Goal: Information Seeking & Learning: Learn about a topic

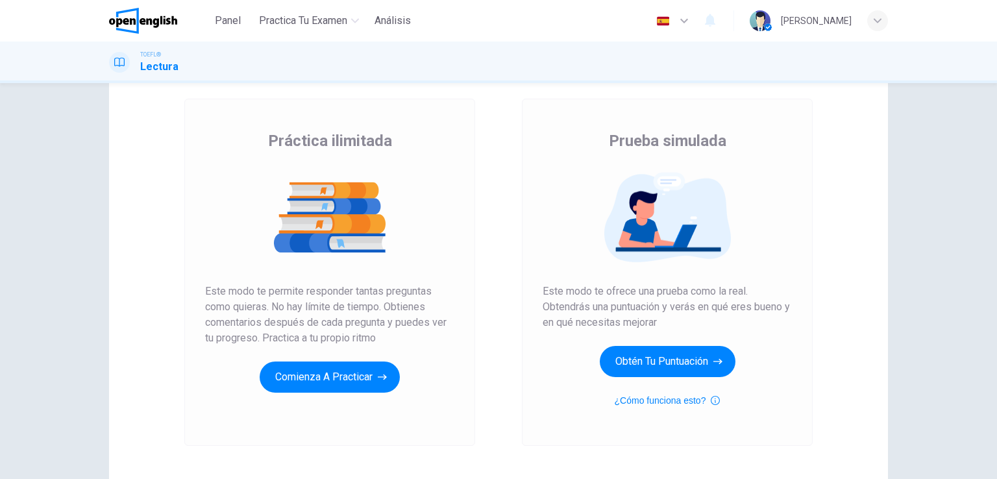
scroll to position [65, 0]
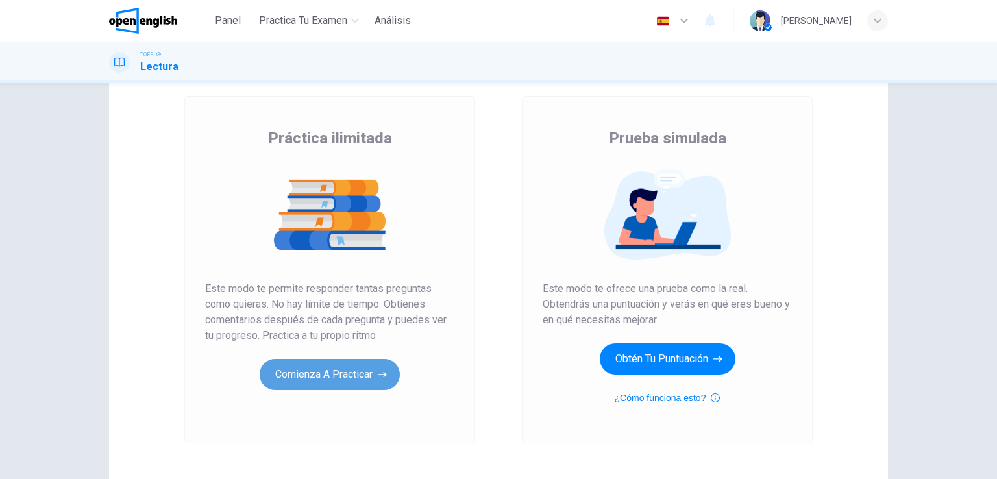
click at [367, 376] on button "Comienza a practicar" at bounding box center [330, 374] width 140 height 31
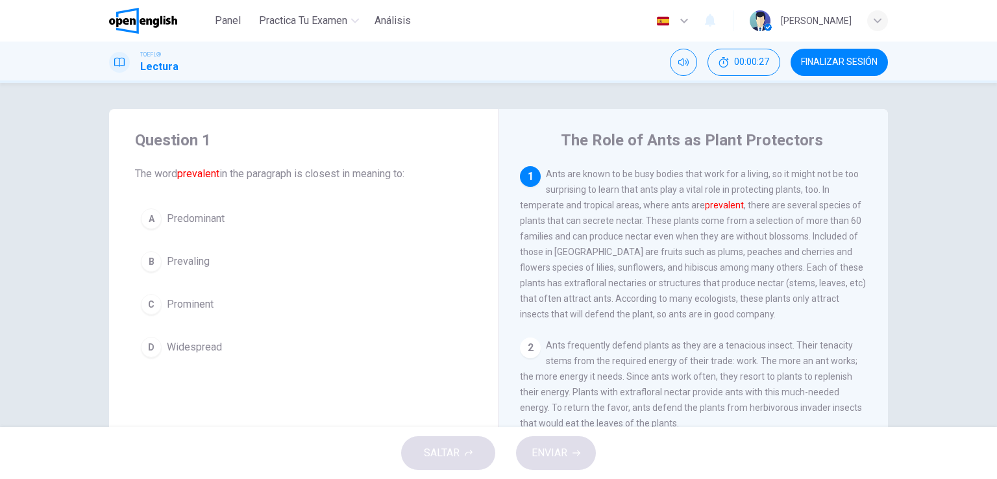
drag, startPoint x: 541, startPoint y: 175, endPoint x: 687, endPoint y: 175, distance: 145.4
click at [687, 175] on div "1 Ants are known to be busy bodies that work for a living, so it might not be t…" at bounding box center [694, 244] width 348 height 156
drag, startPoint x: 687, startPoint y: 175, endPoint x: 610, endPoint y: 177, distance: 76.6
click at [616, 177] on span "Ants are known to be busy bodies that work for a living, so it might not be too…" at bounding box center [693, 244] width 346 height 151
click at [721, 205] on font "prevalent" at bounding box center [724, 205] width 39 height 10
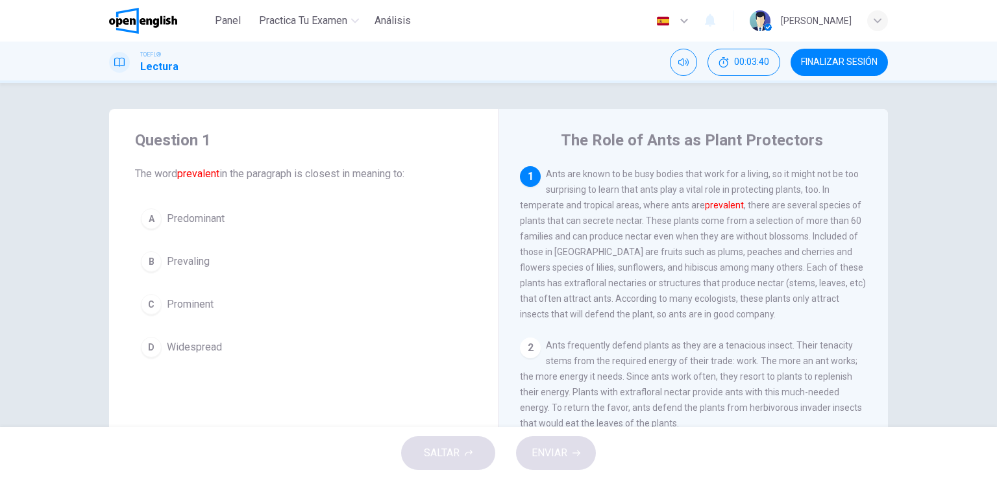
click at [721, 205] on font "prevalent" at bounding box center [724, 205] width 39 height 10
click at [32, 116] on div "Question 1 The word prevalent in the paragraph is closest in meaning to: A Pred…" at bounding box center [498, 255] width 997 height 344
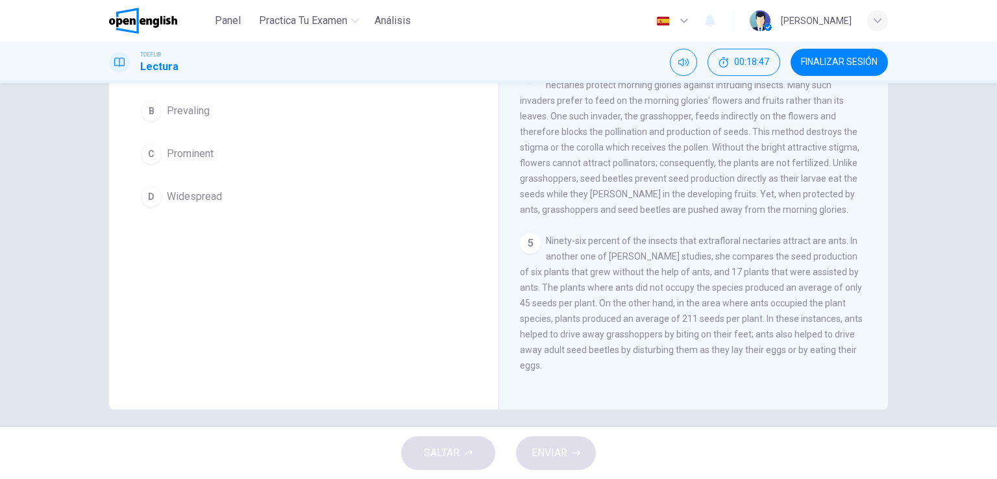
scroll to position [159, 0]
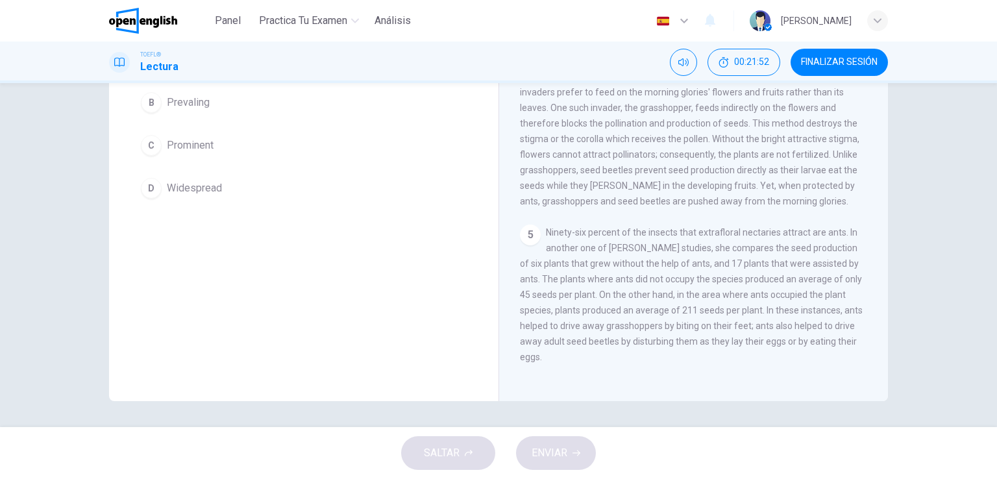
drag, startPoint x: 614, startPoint y: 340, endPoint x: 484, endPoint y: 343, distance: 130.5
click at [484, 343] on div "Question 1 The word prevalent in the paragraph is closest in meaning to: A Pred…" at bounding box center [498, 175] width 779 height 451
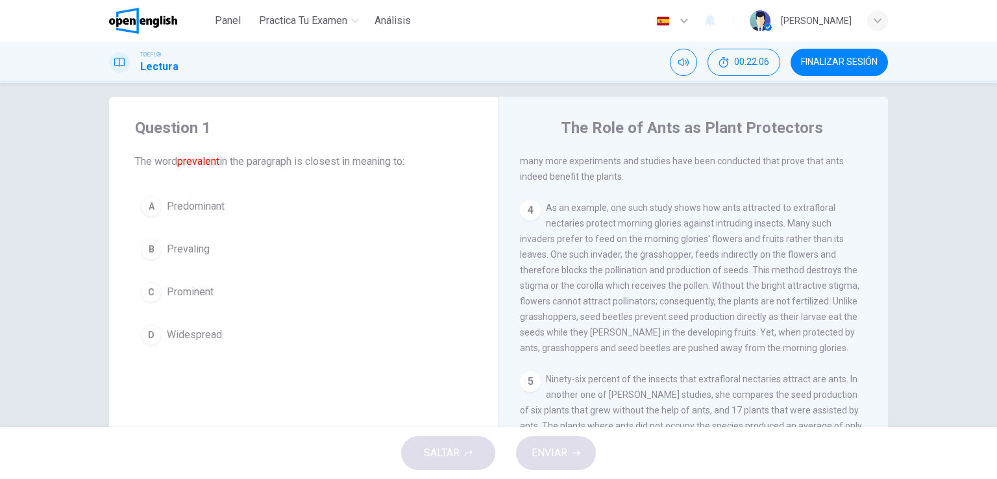
scroll to position [0, 0]
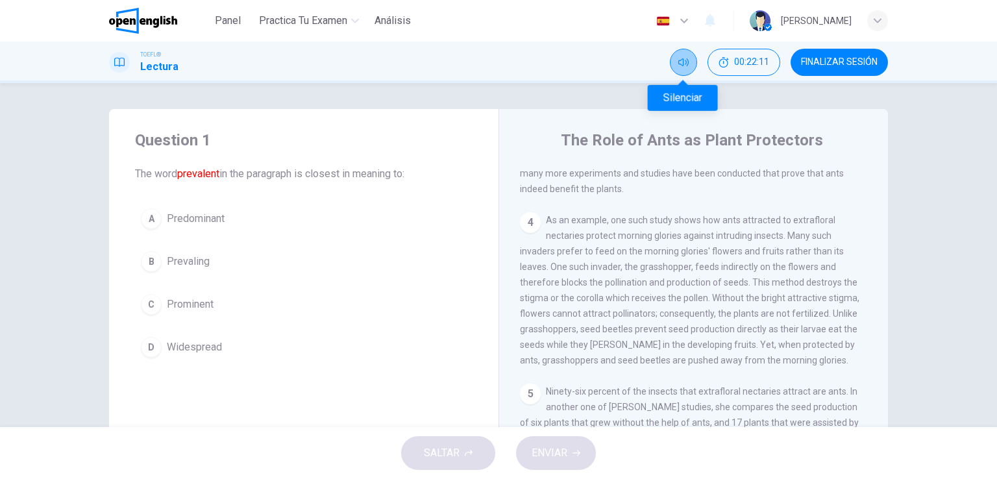
click at [687, 58] on icon "Silenciar" at bounding box center [683, 62] width 10 height 10
click at [687, 58] on icon "Activar sonido" at bounding box center [683, 62] width 10 height 10
click at [569, 215] on span "As an example, one such study shows how ants attracted to extrafloral nectaries…" at bounding box center [689, 290] width 339 height 151
click at [534, 212] on div "4" at bounding box center [530, 222] width 21 height 21
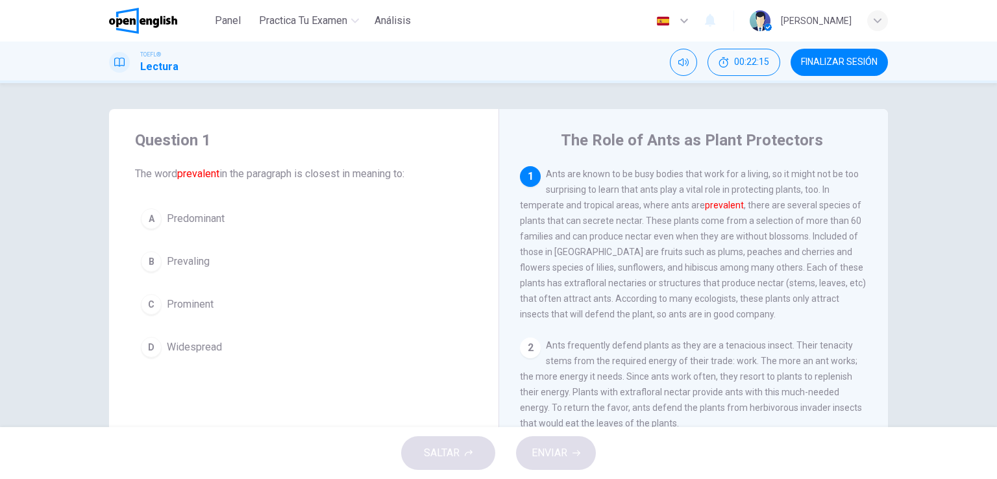
click at [532, 177] on div "1" at bounding box center [530, 176] width 21 height 21
click at [560, 177] on span "Ants are known to be busy bodies that work for a living, so it might not be too…" at bounding box center [693, 244] width 346 height 151
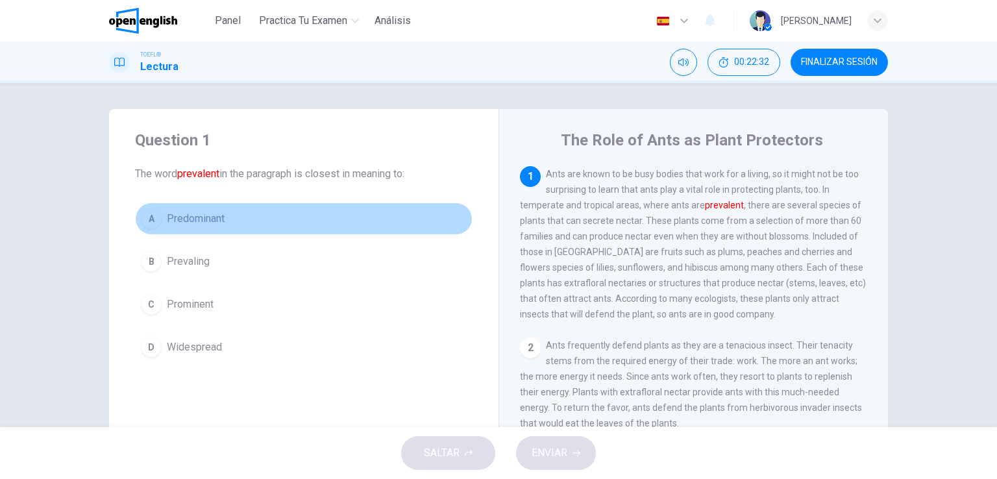
click at [219, 210] on button "A Predominant" at bounding box center [304, 219] width 338 height 32
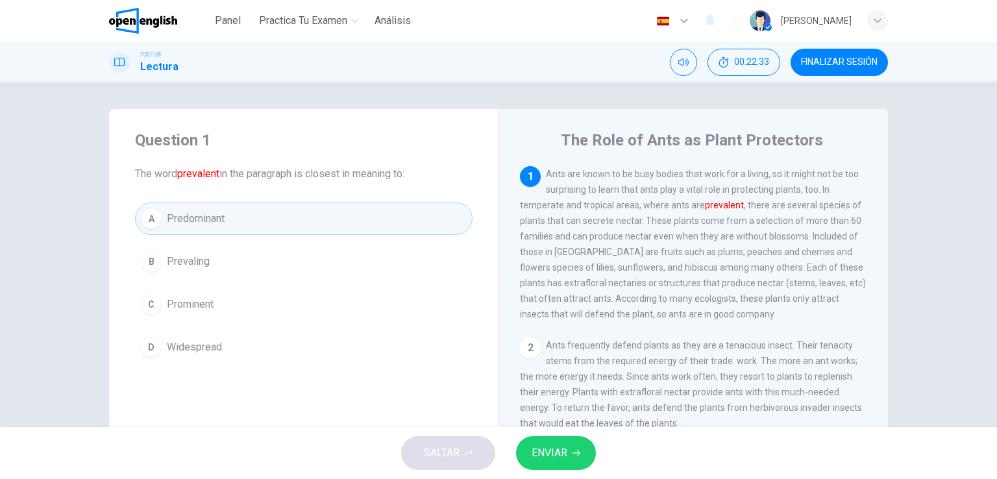
click at [552, 466] on button "ENVIAR" at bounding box center [556, 453] width 80 height 34
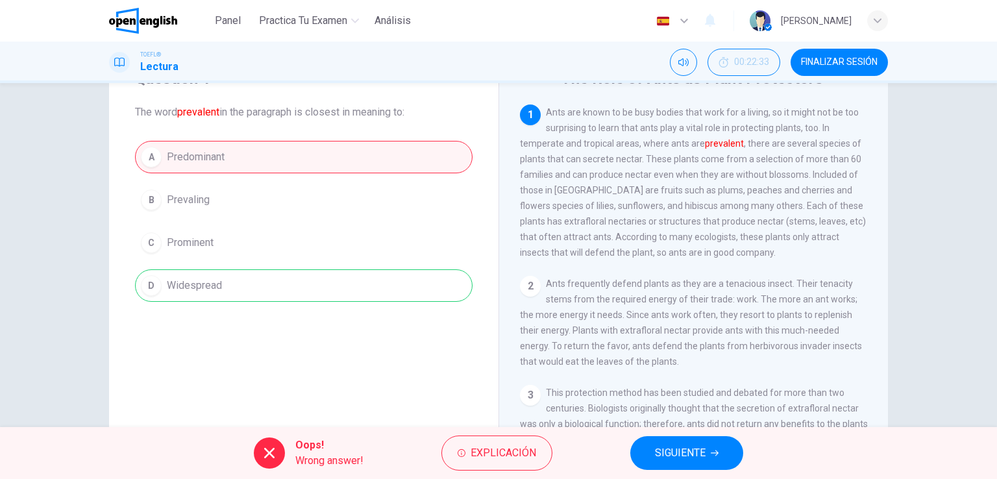
scroll to position [65, 0]
click at [476, 452] on span "Explicación" at bounding box center [504, 453] width 66 height 18
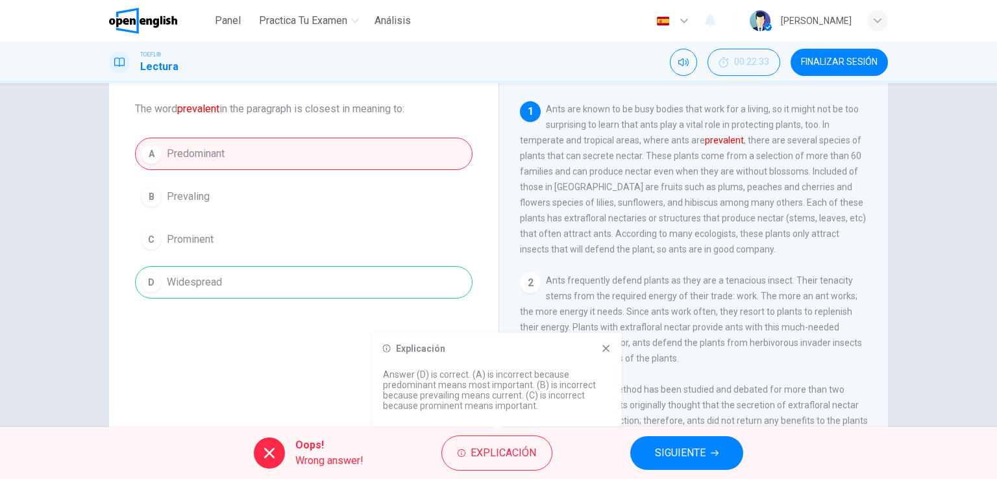
click at [644, 448] on button "SIGUIENTE" at bounding box center [686, 453] width 113 height 34
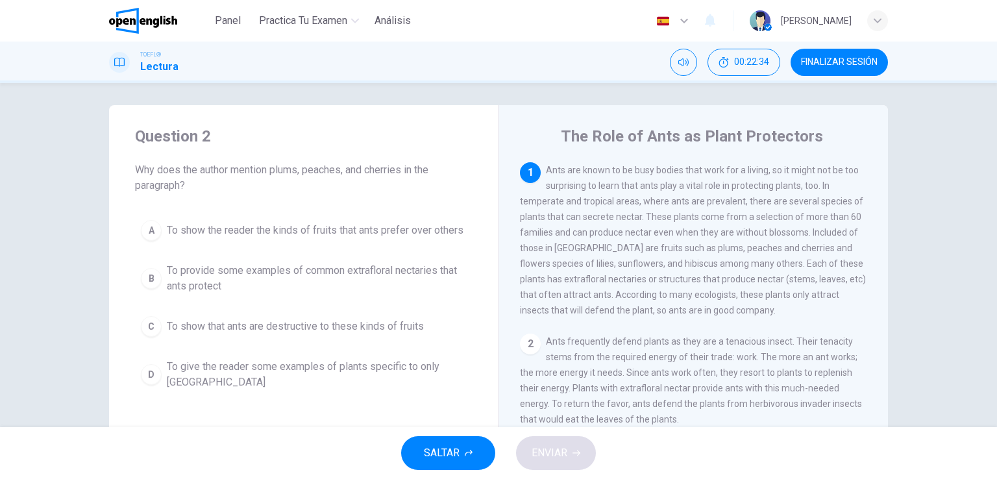
scroll to position [0, 0]
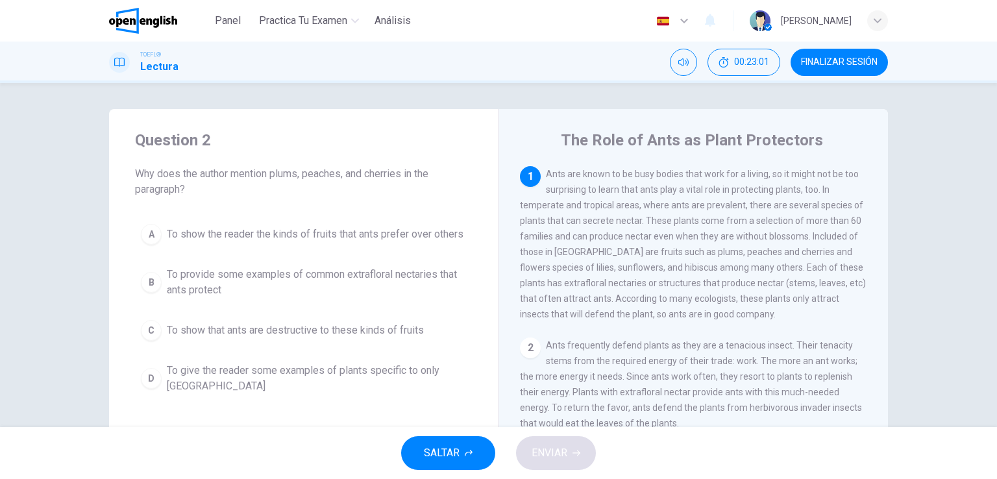
drag, startPoint x: 284, startPoint y: 294, endPoint x: 293, endPoint y: 301, distance: 11.6
click at [284, 294] on span "To provide some examples of common extrafloral nectaries that ants protect" at bounding box center [317, 282] width 300 height 31
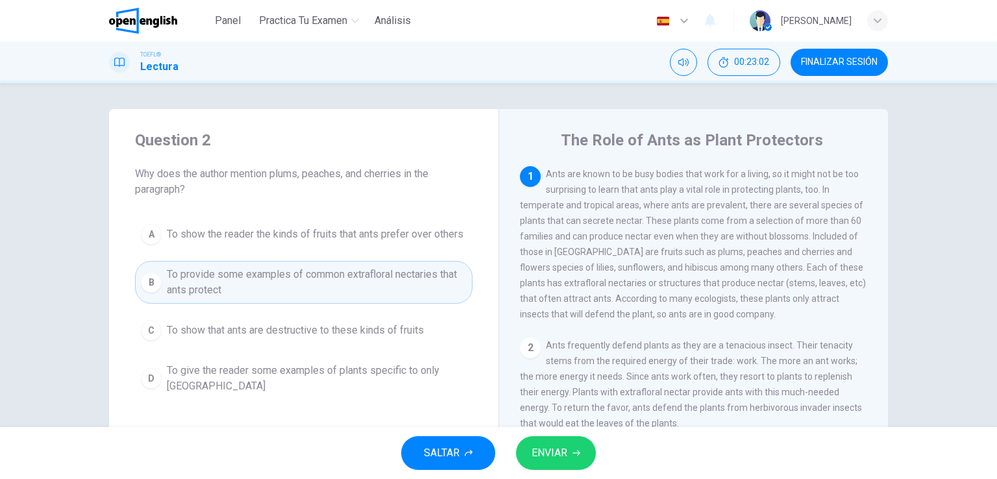
click at [576, 449] on icon "button" at bounding box center [576, 453] width 8 height 8
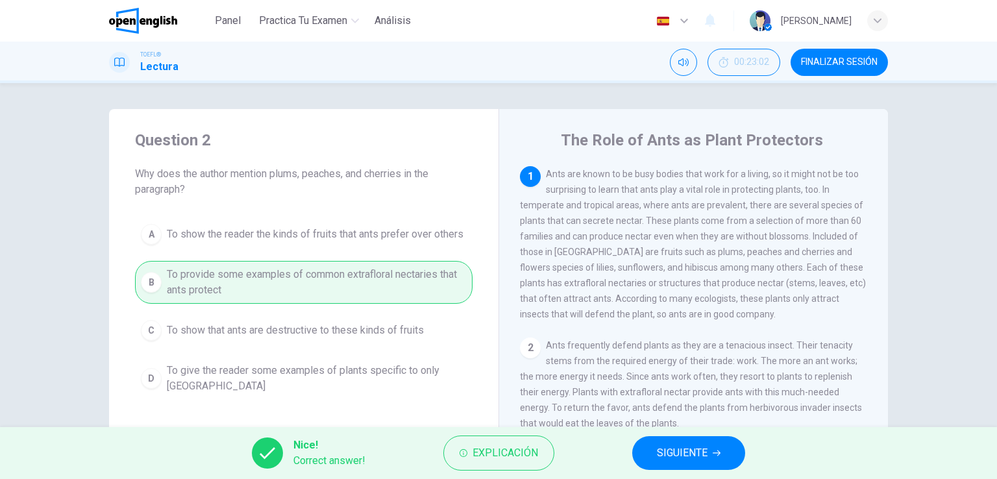
click at [652, 449] on button "SIGUIENTE" at bounding box center [688, 453] width 113 height 34
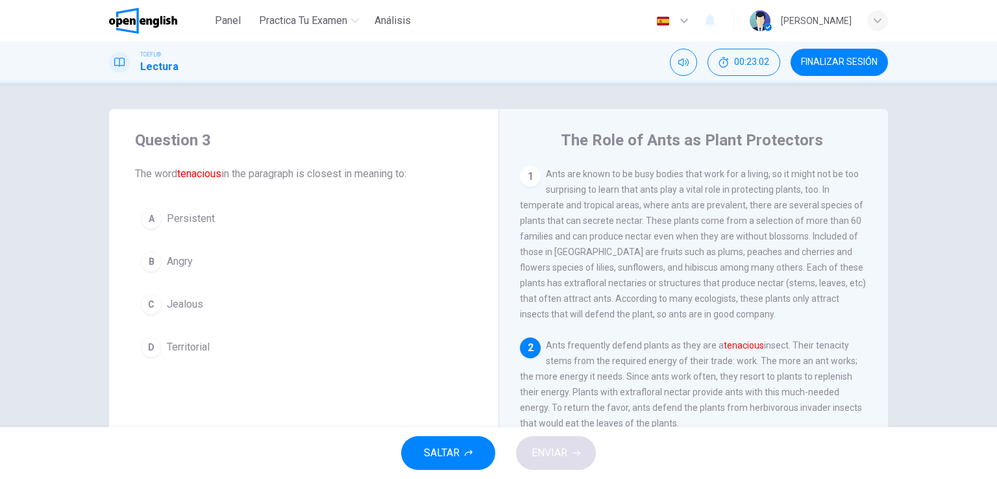
scroll to position [29, 0]
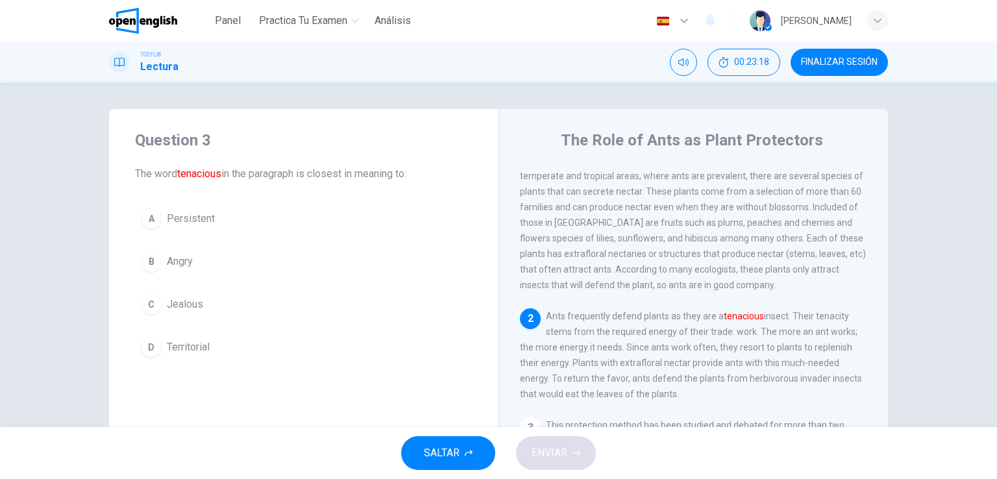
click at [332, 351] on button "D Territorial" at bounding box center [304, 347] width 338 height 32
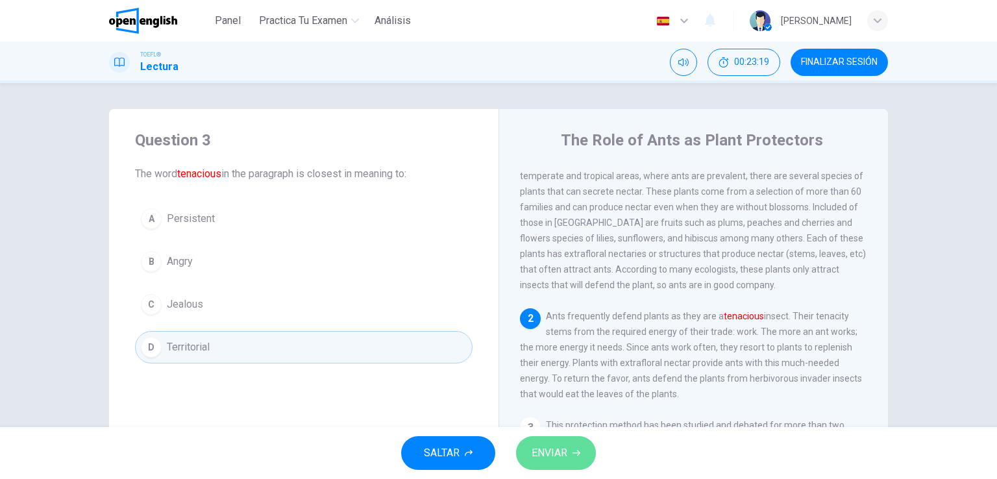
click at [532, 452] on span "ENVIAR" at bounding box center [550, 453] width 36 height 18
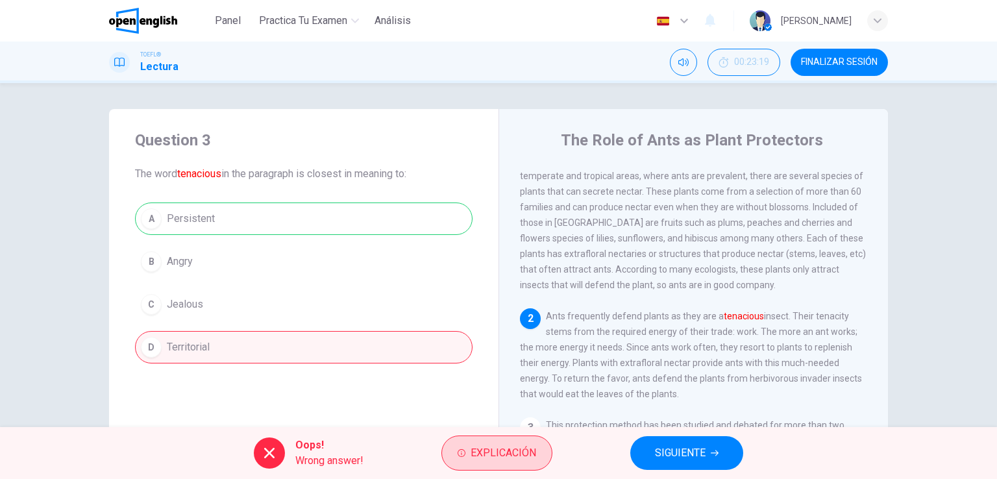
click at [522, 460] on span "Explicación" at bounding box center [504, 453] width 66 height 18
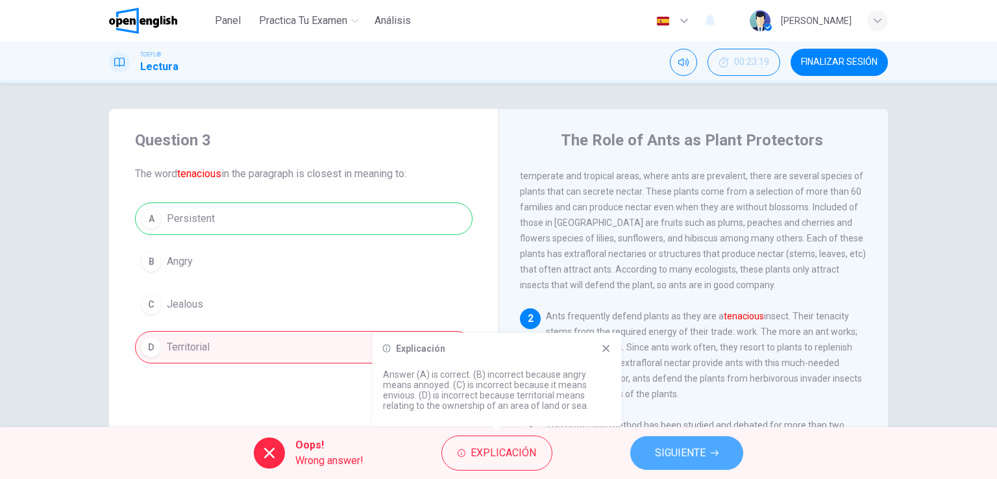
click at [683, 454] on span "SIGUIENTE" at bounding box center [680, 453] width 51 height 18
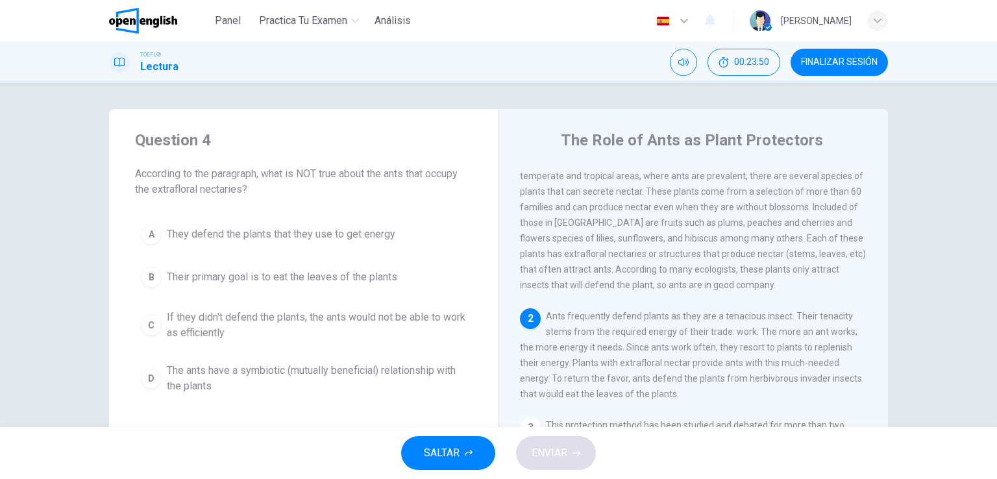
click at [339, 247] on button "A They defend the plants that they use to get energy" at bounding box center [304, 234] width 338 height 32
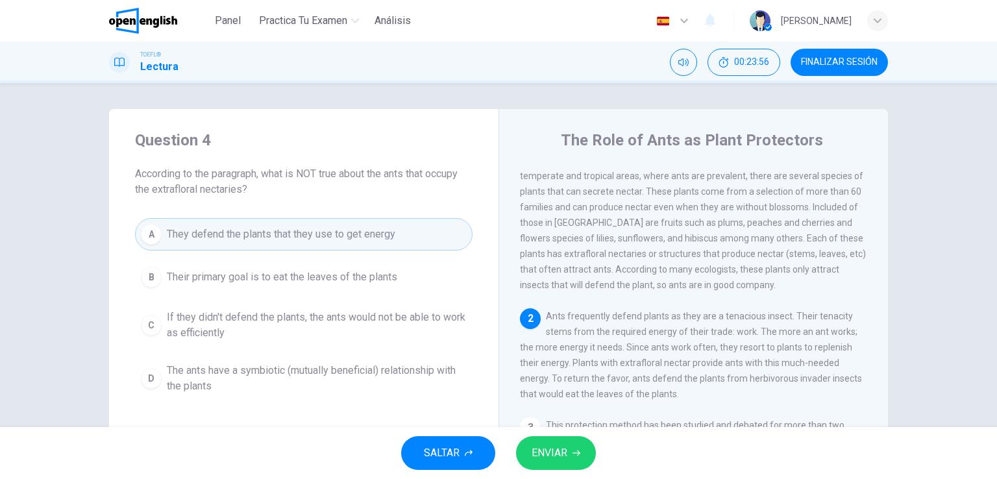
click at [321, 282] on span "Their primary goal is to eat the leaves of the plants" at bounding box center [282, 277] width 230 height 16
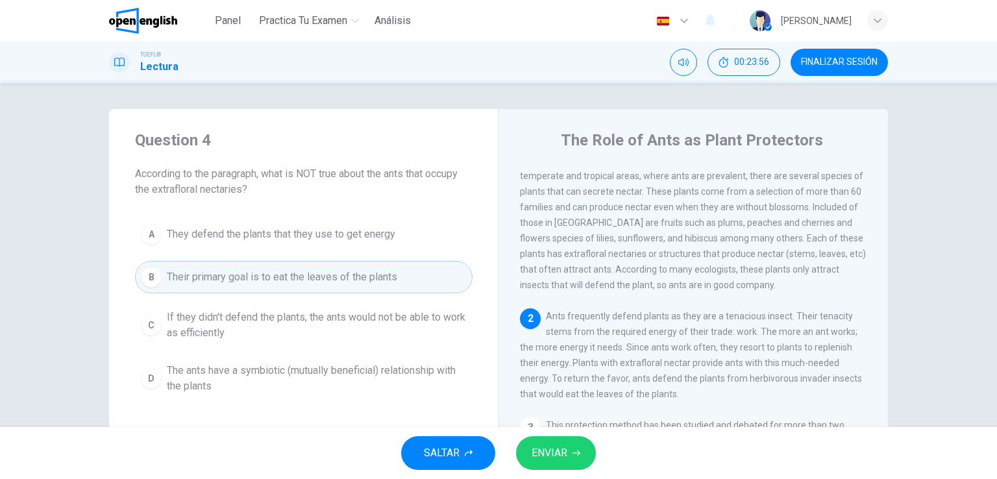
click at [545, 450] on span "ENVIAR" at bounding box center [550, 453] width 36 height 18
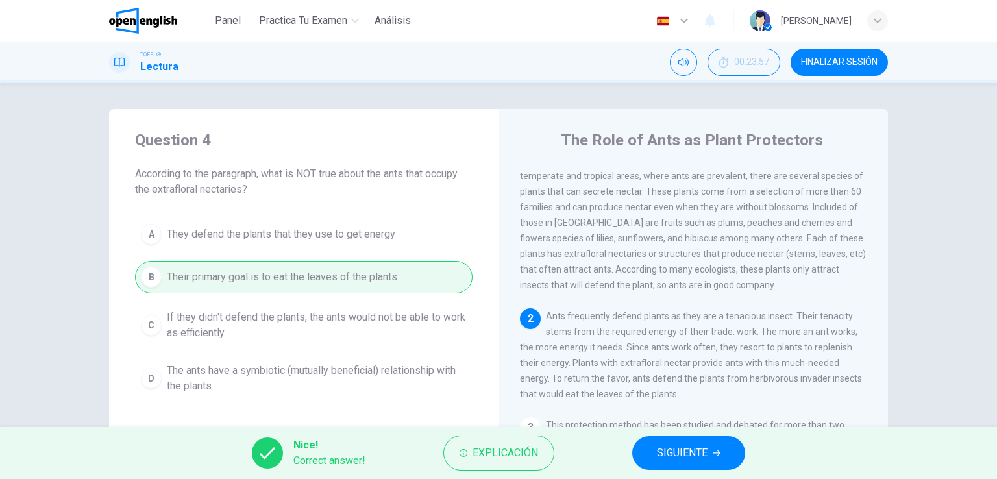
click at [663, 447] on span "SIGUIENTE" at bounding box center [682, 453] width 51 height 18
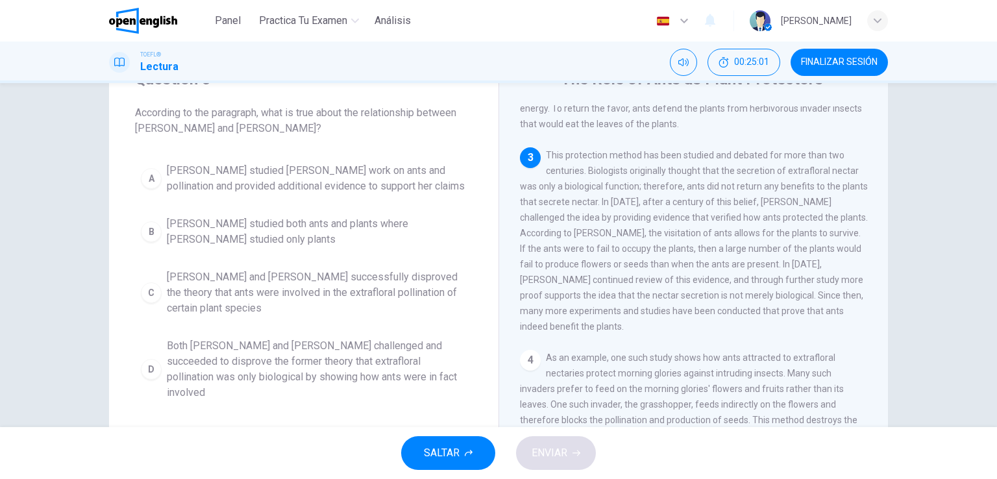
scroll to position [65, 0]
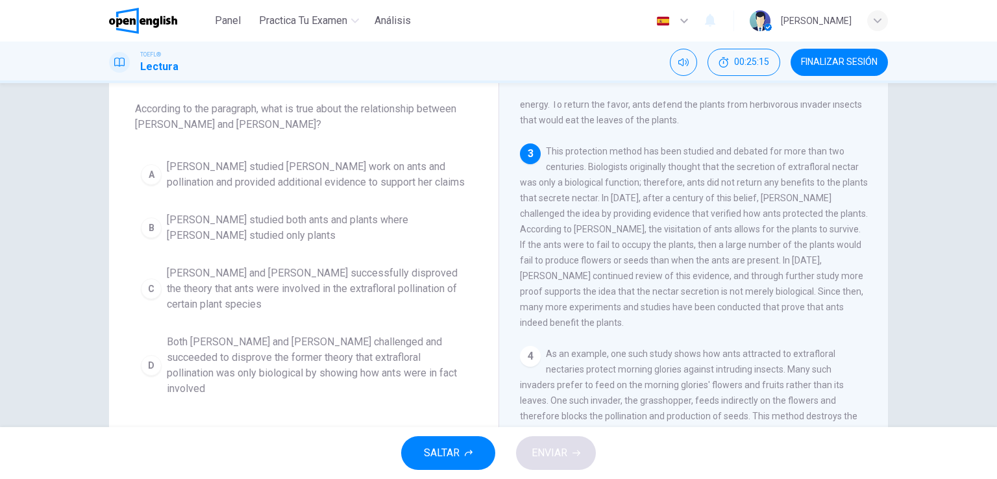
click at [323, 367] on span "Both [PERSON_NAME] and [PERSON_NAME] challenged and succeeded to disprove the f…" at bounding box center [317, 365] width 300 height 62
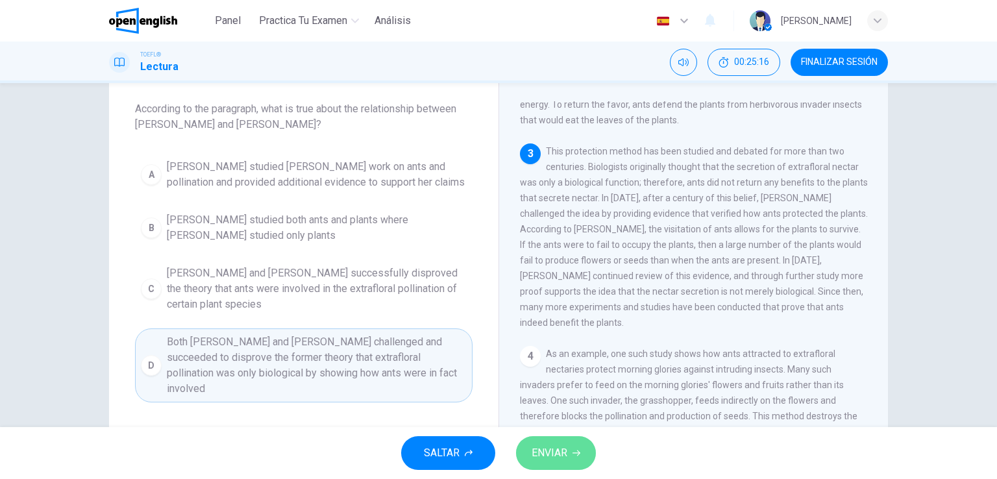
click at [578, 465] on button "ENVIAR" at bounding box center [556, 453] width 80 height 34
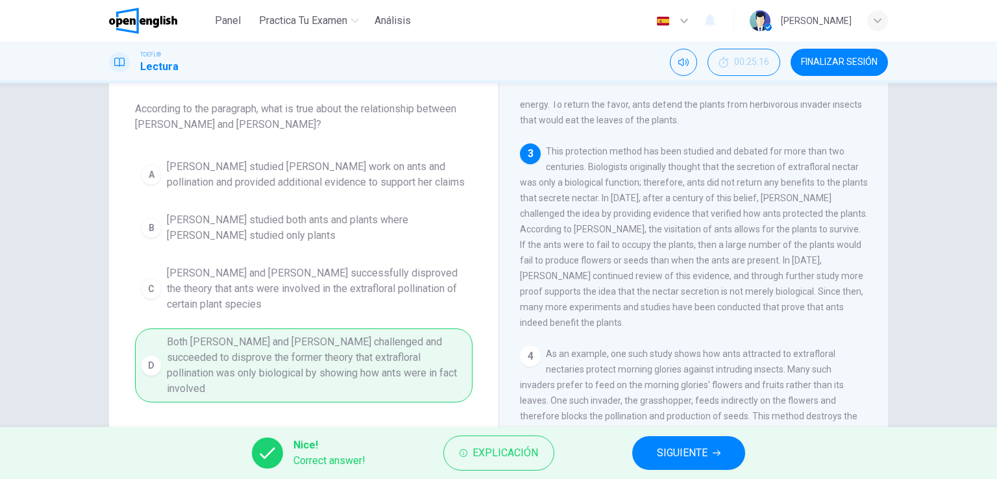
click at [675, 463] on button "SIGUIENTE" at bounding box center [688, 453] width 113 height 34
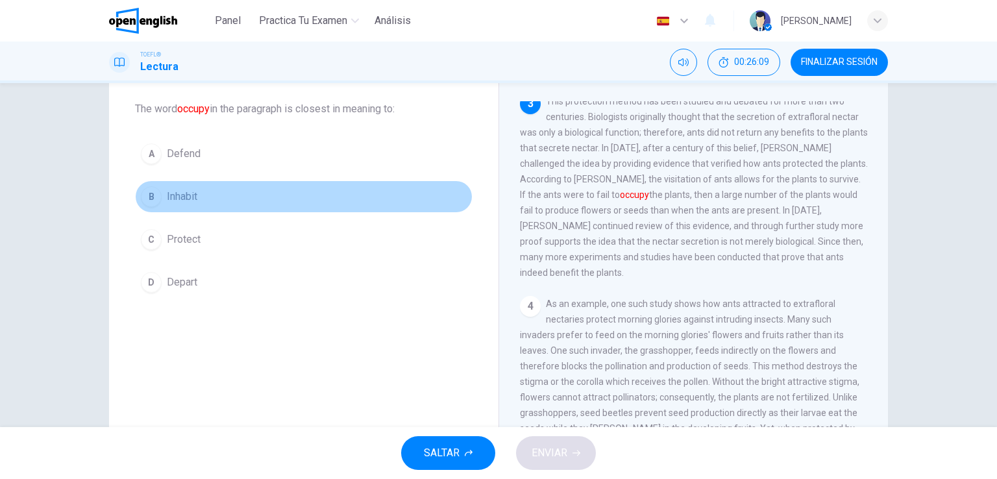
click at [158, 190] on button "B Inhabit" at bounding box center [304, 196] width 338 height 32
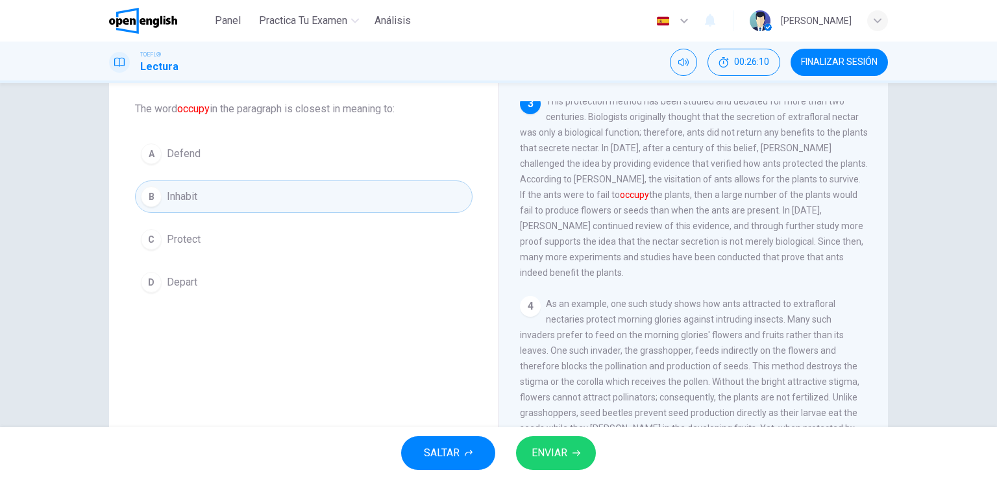
click at [544, 452] on span "ENVIAR" at bounding box center [550, 453] width 36 height 18
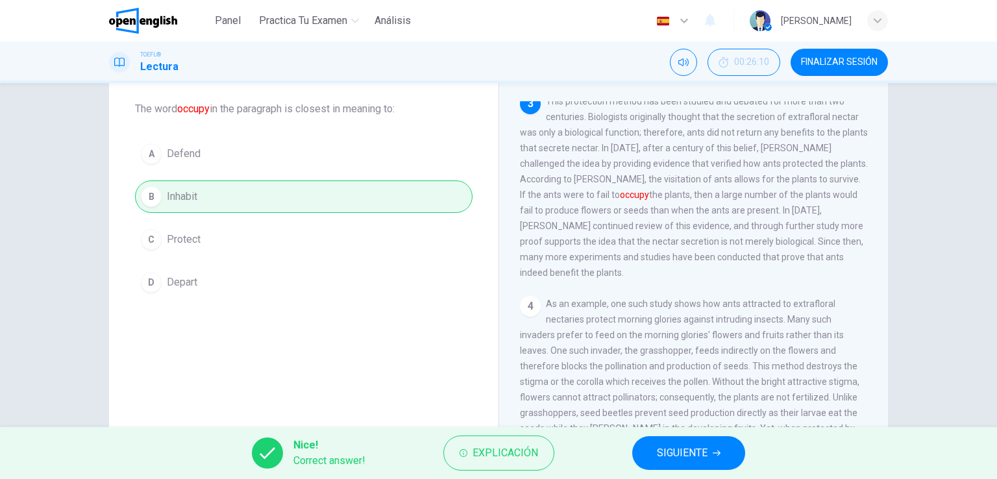
click at [696, 447] on span "SIGUIENTE" at bounding box center [682, 453] width 51 height 18
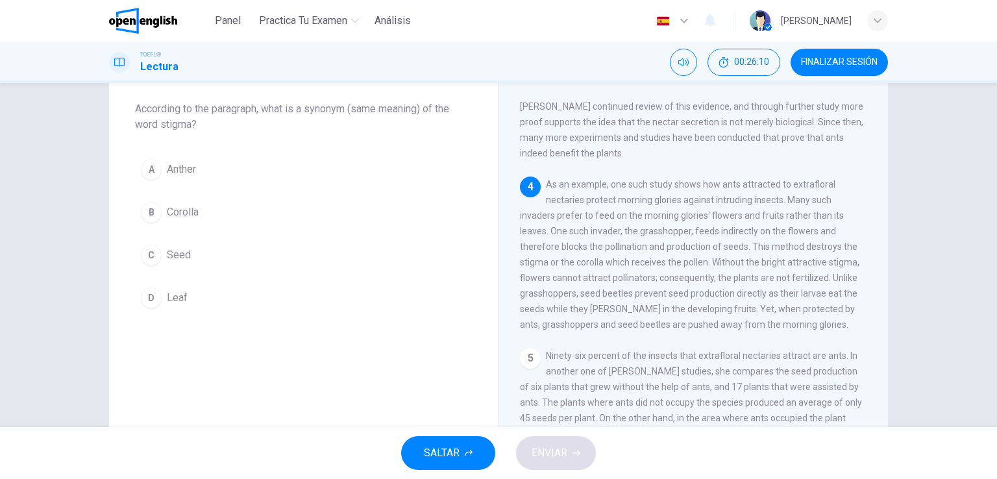
scroll to position [415, 0]
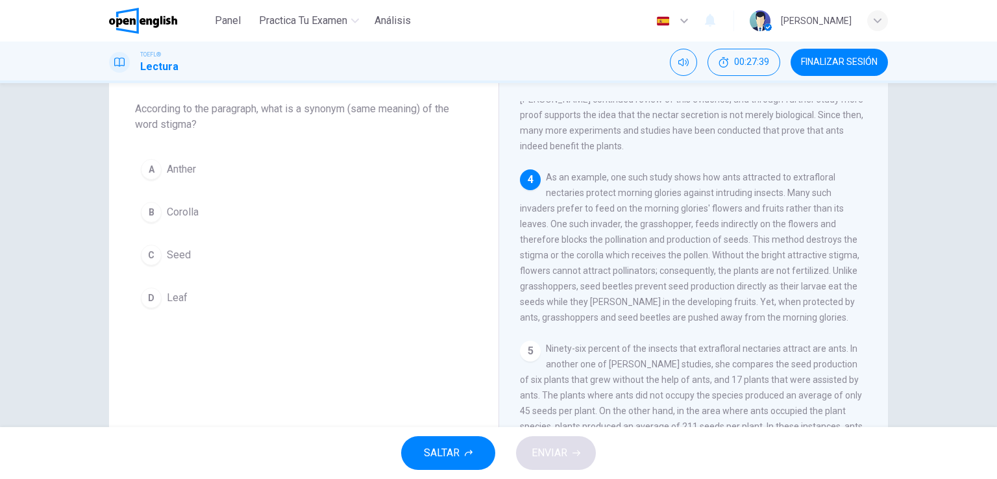
click at [249, 171] on button "A Anther" at bounding box center [304, 169] width 338 height 32
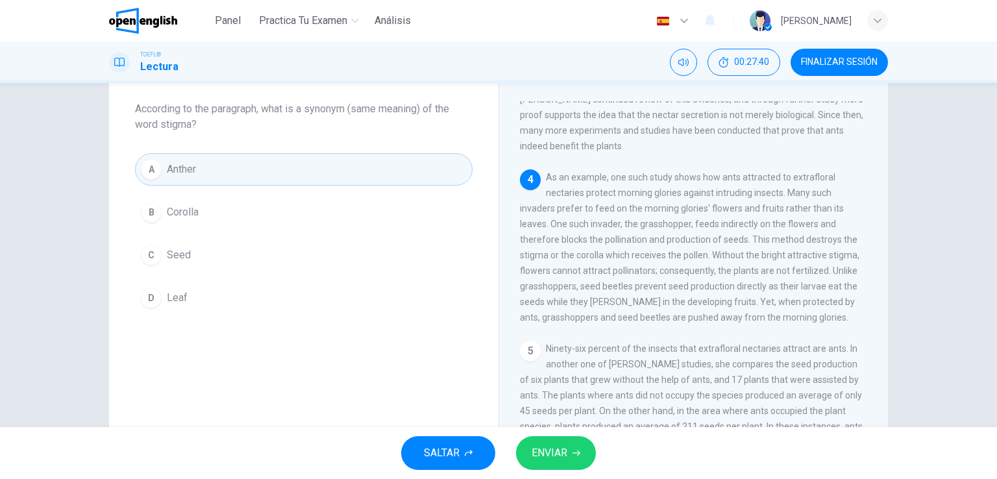
click at [565, 448] on span "ENVIAR" at bounding box center [550, 453] width 36 height 18
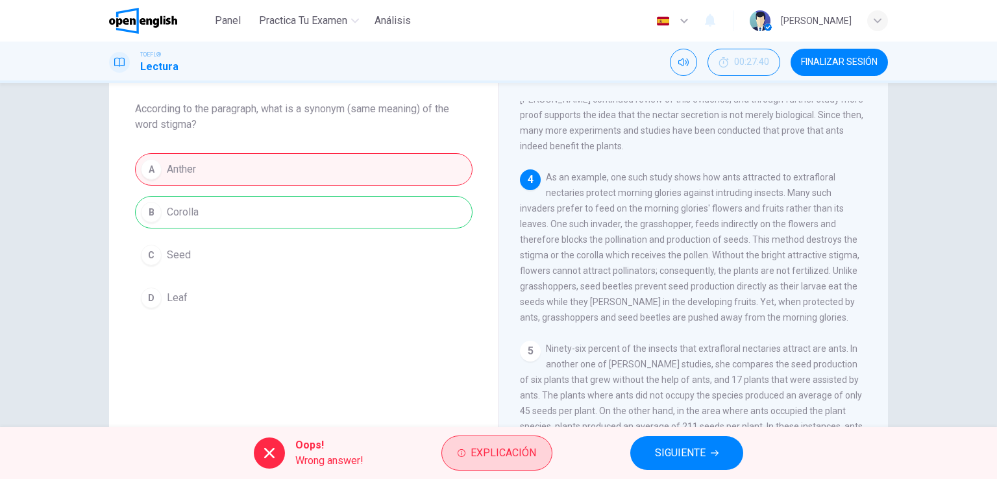
click at [446, 455] on button "Explicación" at bounding box center [496, 453] width 111 height 35
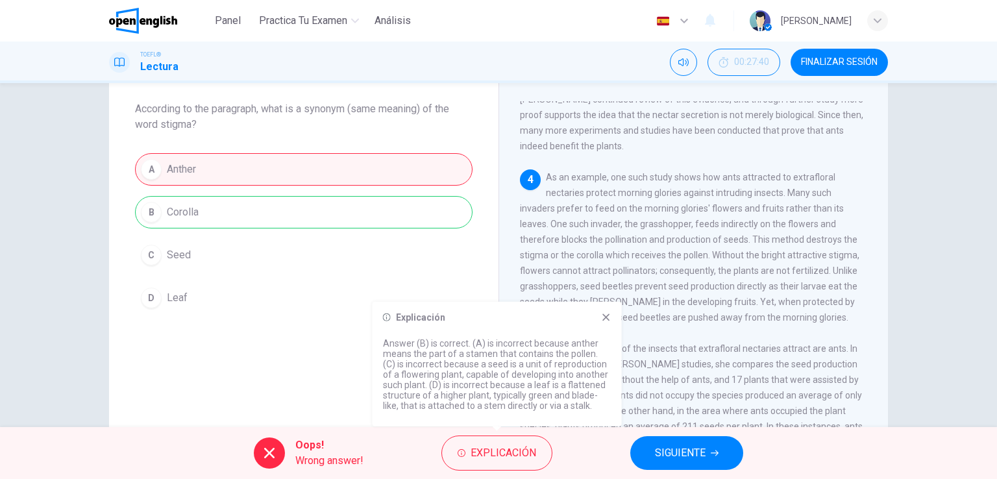
click at [605, 315] on icon at bounding box center [606, 317] width 10 height 10
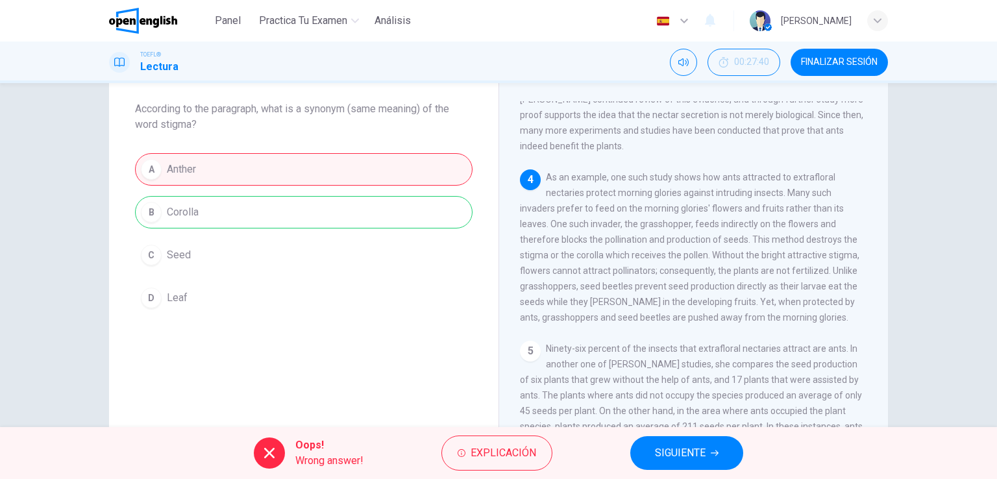
click at [672, 454] on span "SIGUIENTE" at bounding box center [680, 453] width 51 height 18
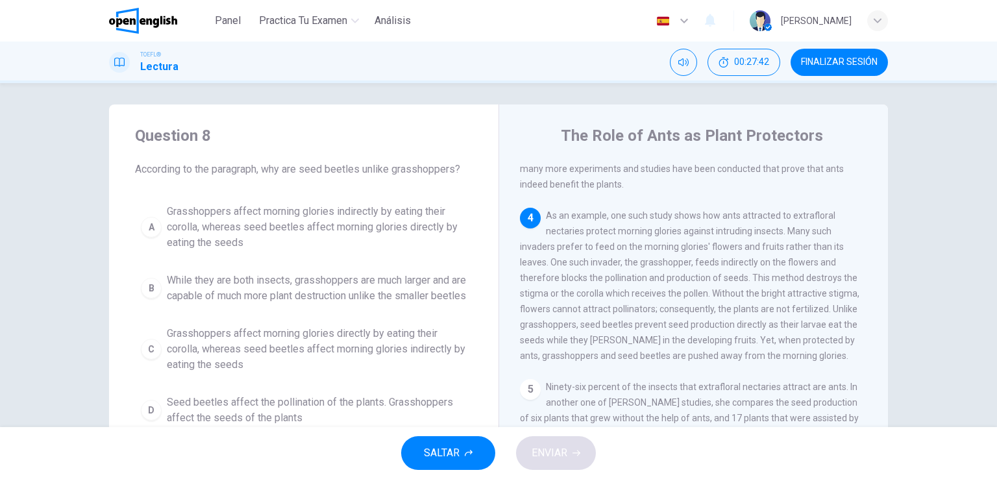
scroll to position [0, 0]
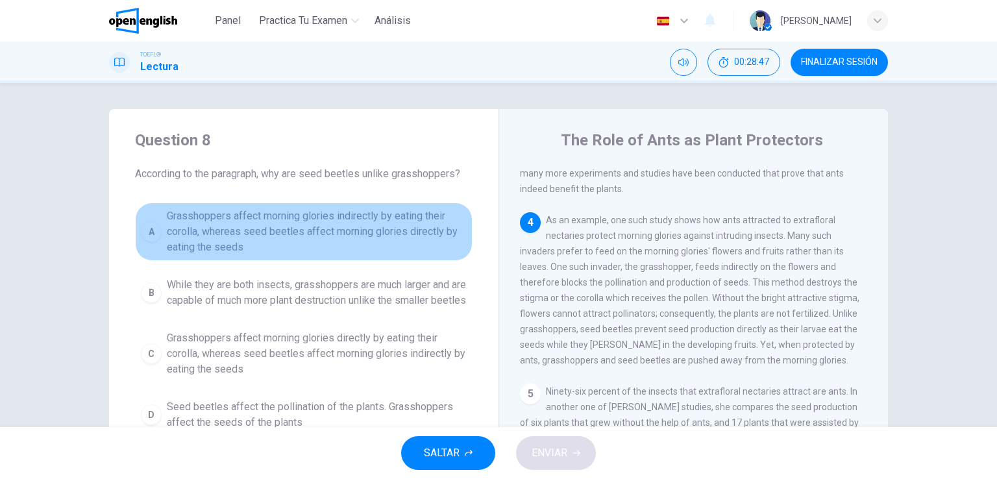
click at [351, 231] on span "Grasshoppers affect morning glories indirectly by eating their corolla, whereas…" at bounding box center [317, 231] width 300 height 47
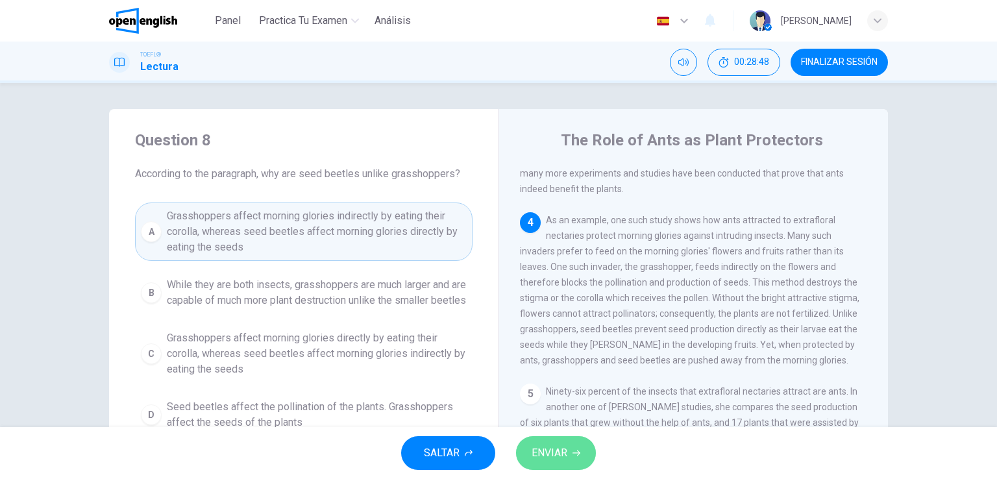
click at [540, 450] on span "ENVIAR" at bounding box center [550, 453] width 36 height 18
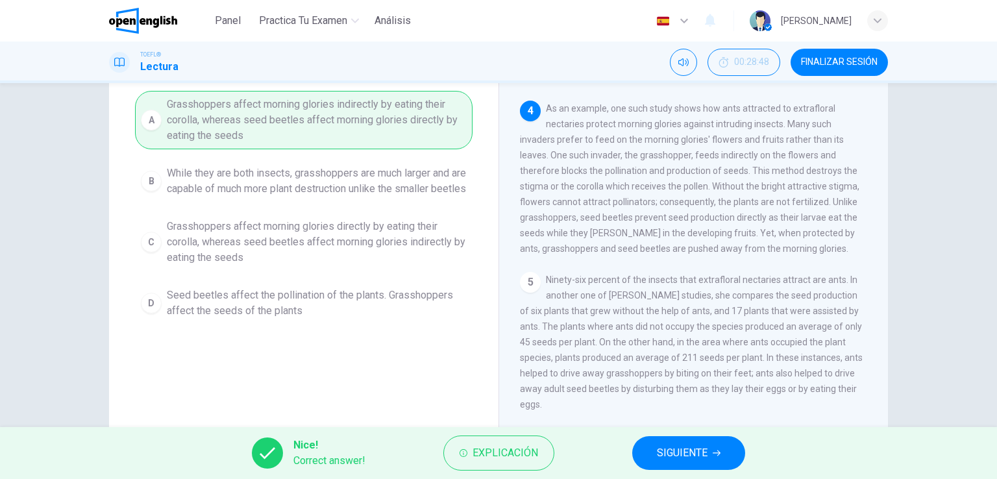
scroll to position [130, 0]
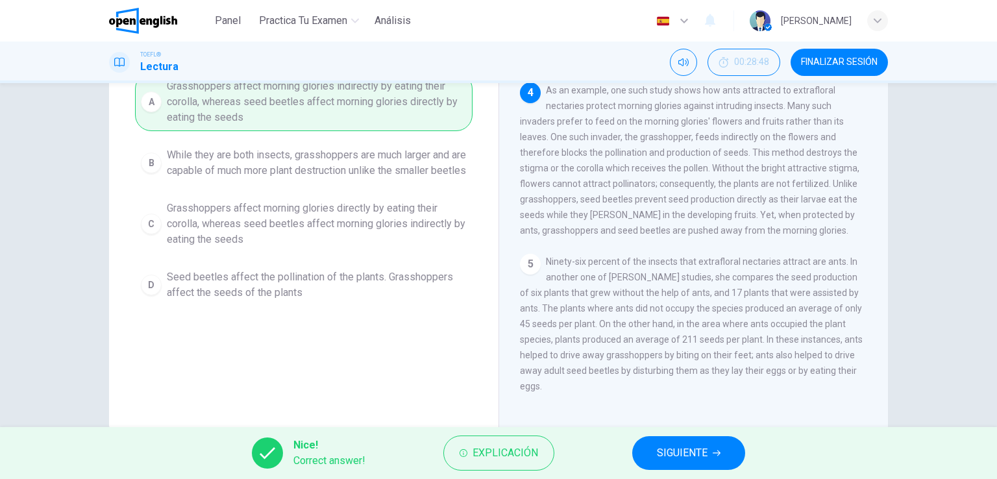
click at [676, 445] on span "SIGUIENTE" at bounding box center [682, 453] width 51 height 18
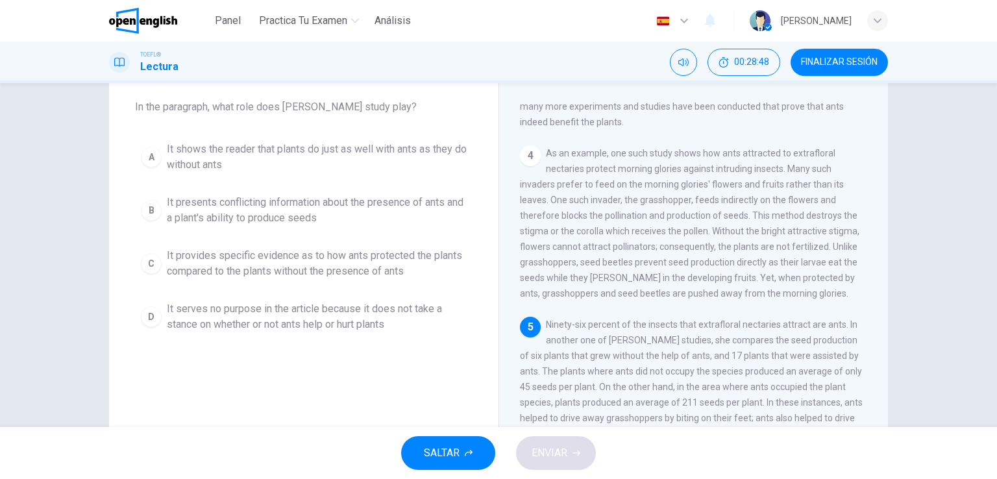
scroll to position [65, 0]
click at [393, 162] on span "It shows the reader that plants do just as well with ants as they do without an…" at bounding box center [317, 158] width 300 height 31
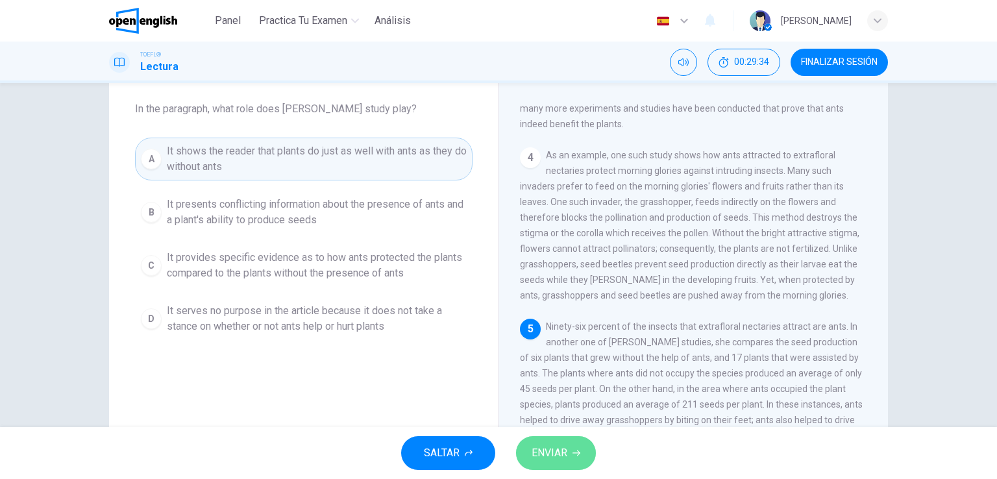
click at [555, 459] on span "ENVIAR" at bounding box center [550, 453] width 36 height 18
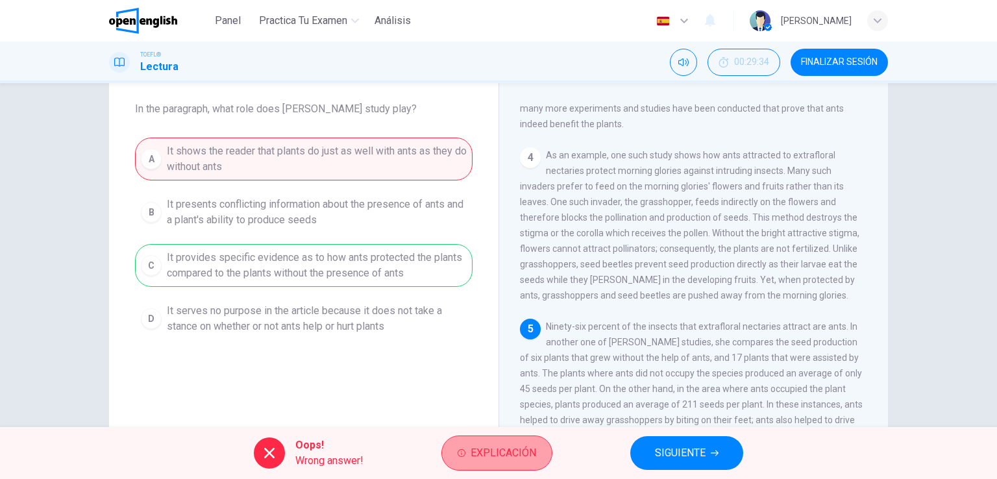
click at [489, 452] on span "Explicación" at bounding box center [504, 453] width 66 height 18
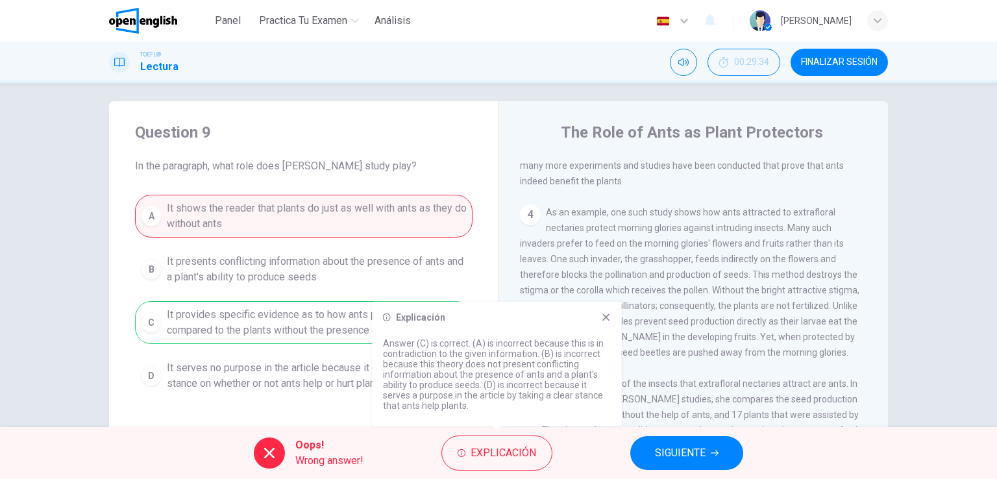
scroll to position [0, 0]
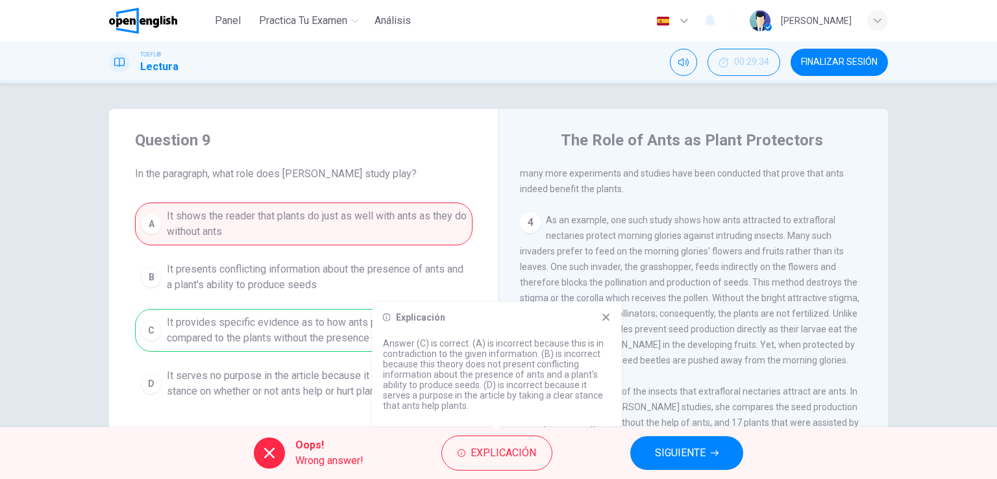
click at [335, 208] on div "A It shows the reader that plants do just as well with ants as they do without …" at bounding box center [304, 304] width 338 height 203
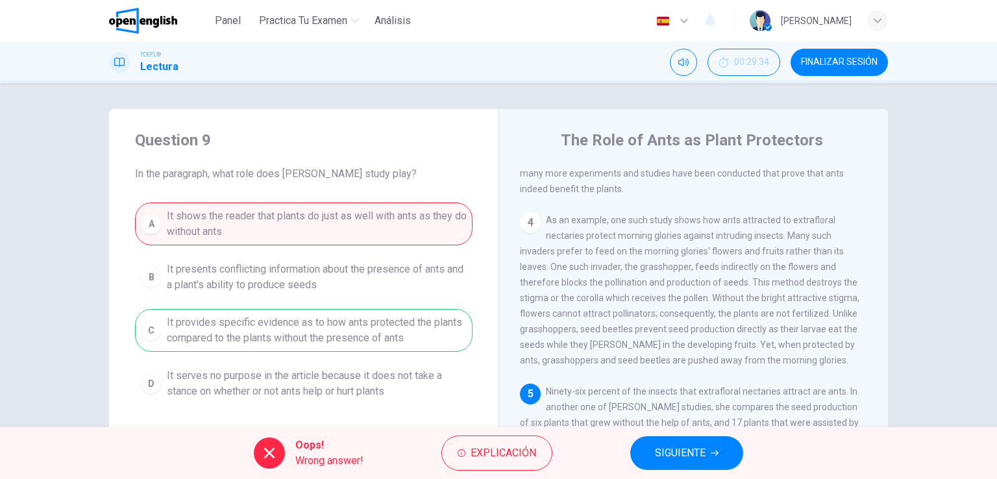
drag, startPoint x: 345, startPoint y: 217, endPoint x: 311, endPoint y: 227, distance: 35.8
click at [332, 226] on div "A It shows the reader that plants do just as well with ants as they do without …" at bounding box center [304, 304] width 338 height 203
click at [683, 437] on button "SIGUIENTE" at bounding box center [686, 453] width 113 height 34
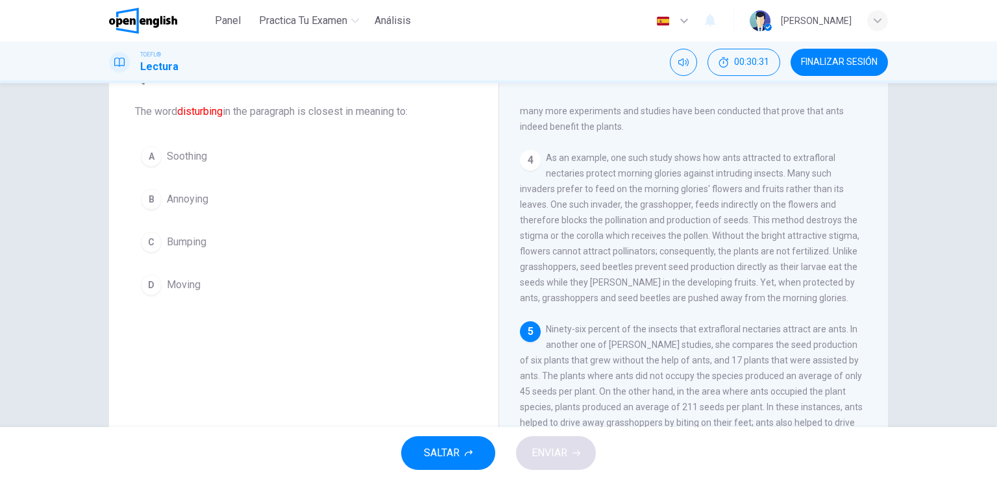
scroll to position [29, 0]
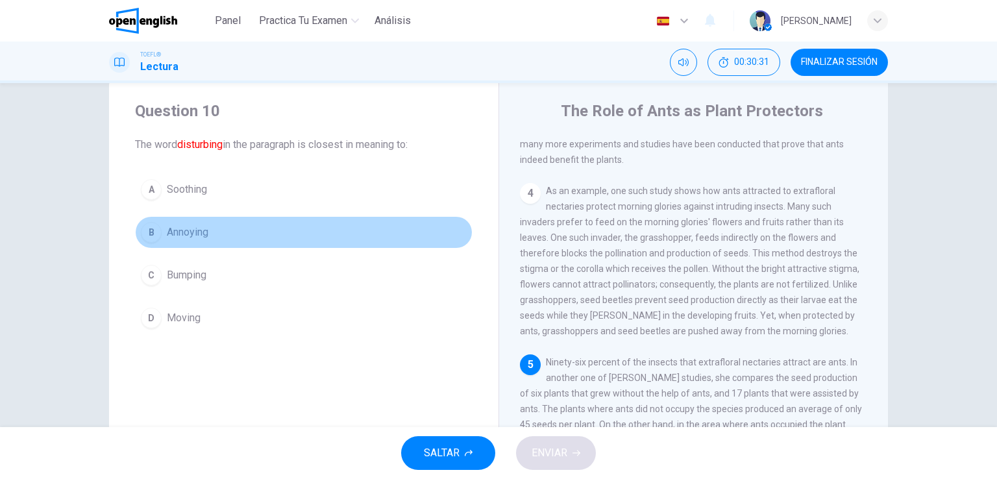
click at [202, 232] on span "Annoying" at bounding box center [188, 233] width 42 height 16
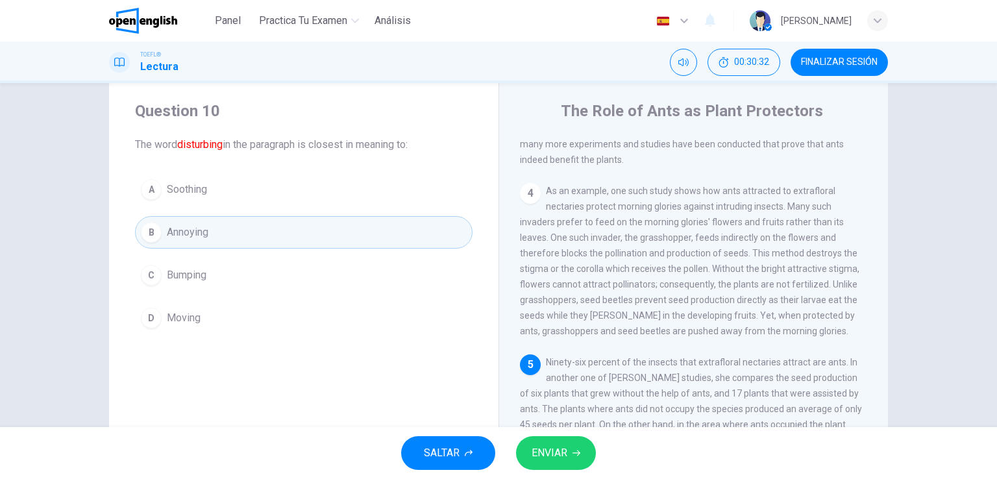
click at [556, 447] on span "ENVIAR" at bounding box center [550, 453] width 36 height 18
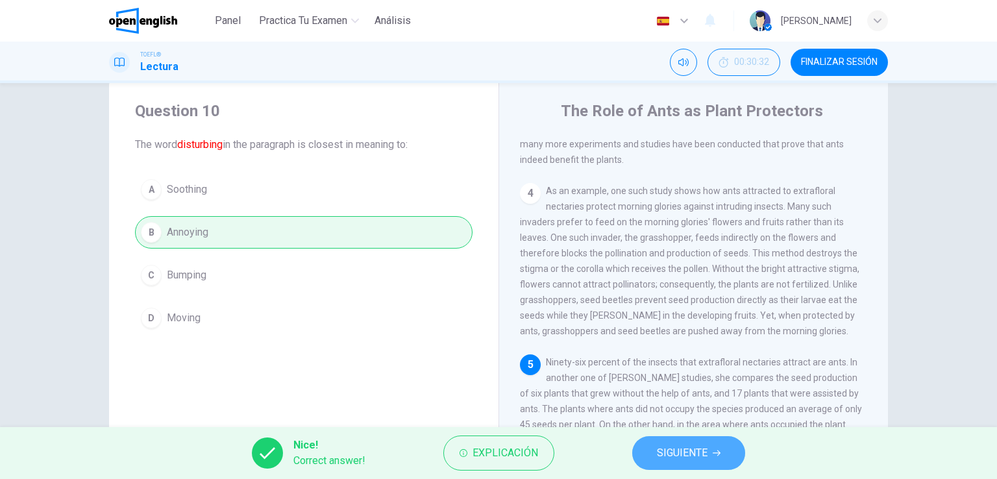
click at [678, 444] on span "SIGUIENTE" at bounding box center [682, 453] width 51 height 18
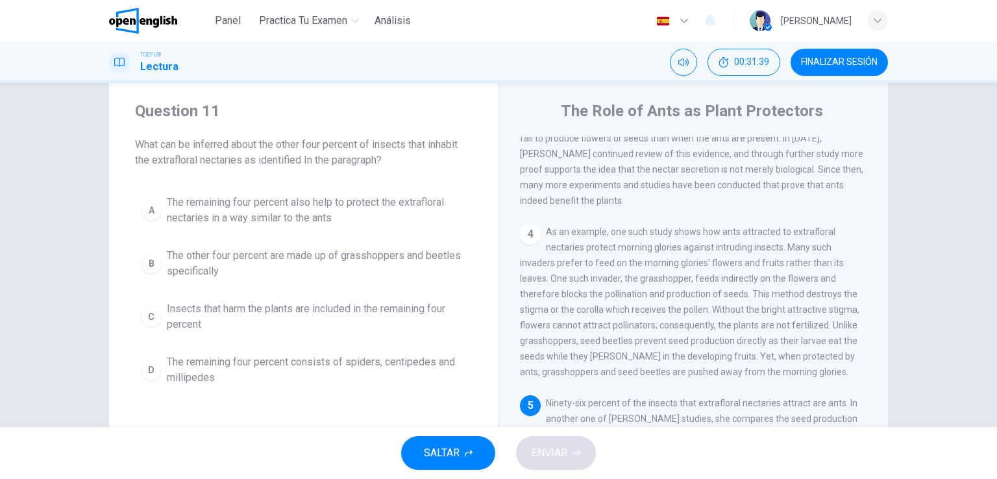
click at [314, 323] on span "Insects that harm the plants are included in the remaining four percent" at bounding box center [317, 316] width 300 height 31
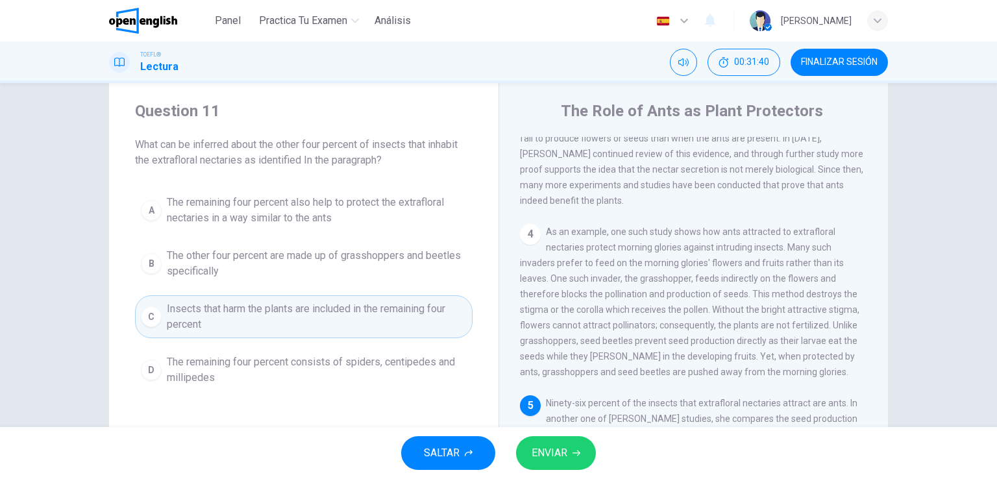
click at [565, 445] on span "ENVIAR" at bounding box center [550, 453] width 36 height 18
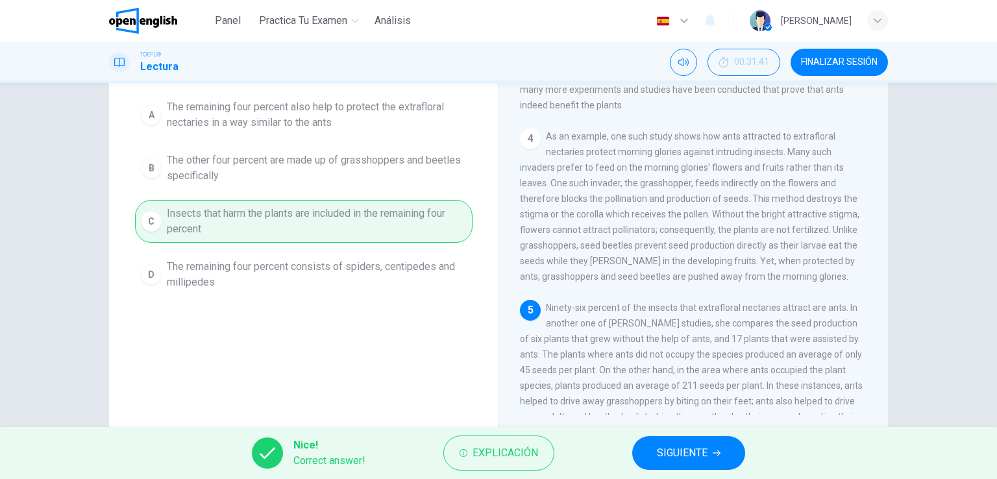
scroll to position [159, 0]
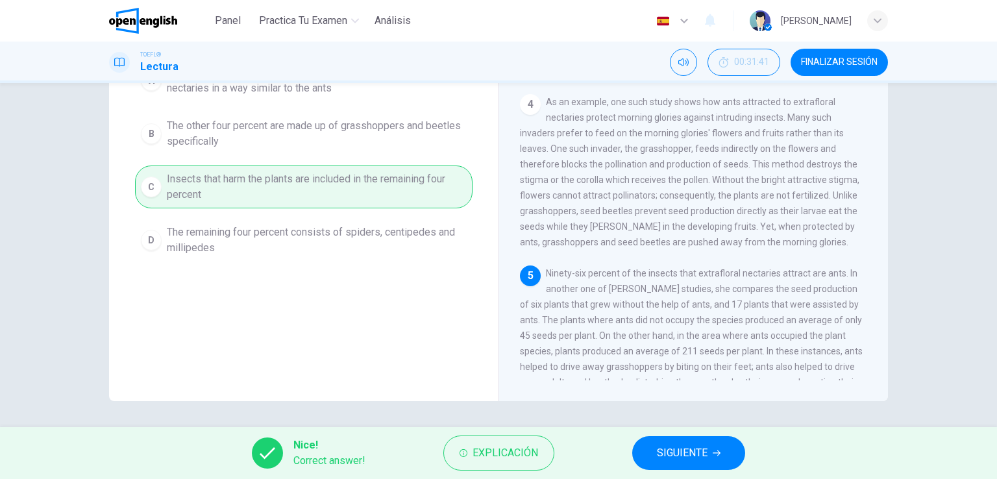
click at [658, 441] on button "SIGUIENTE" at bounding box center [688, 453] width 113 height 34
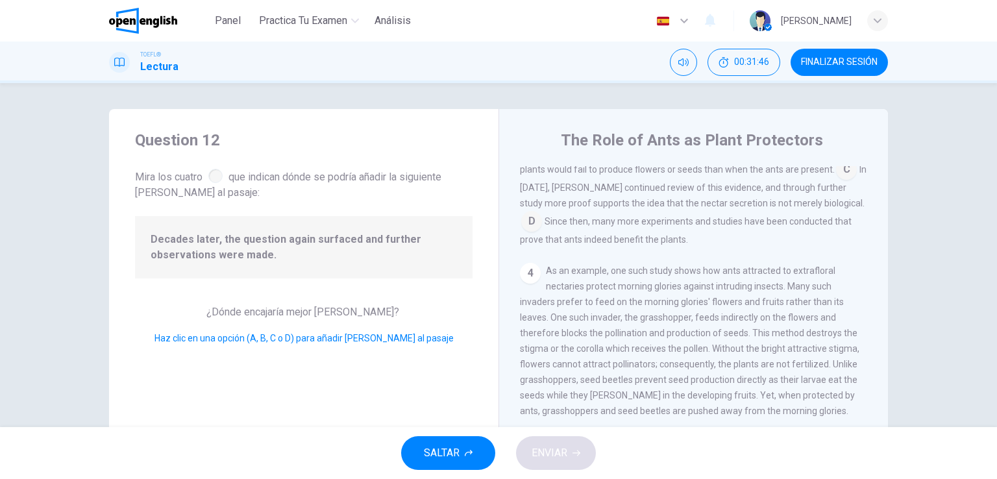
scroll to position [252, 0]
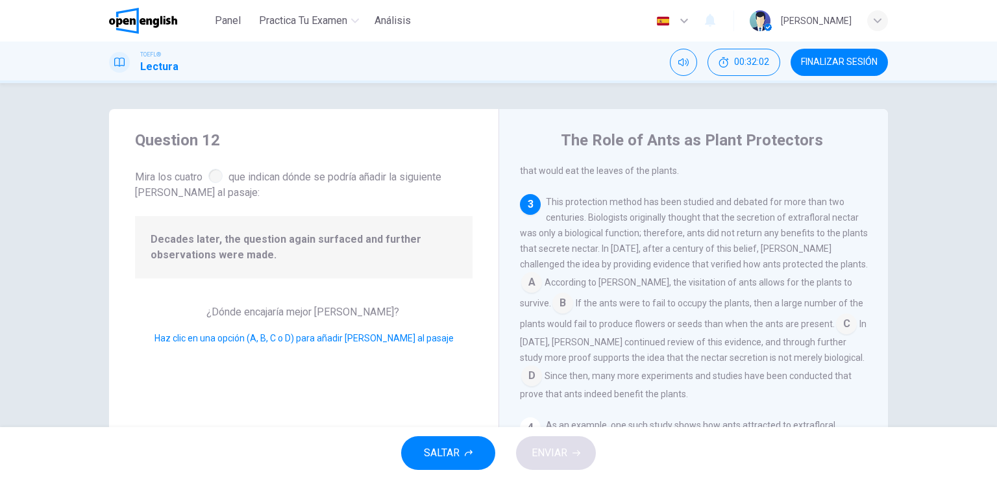
click at [836, 336] on input at bounding box center [846, 325] width 21 height 21
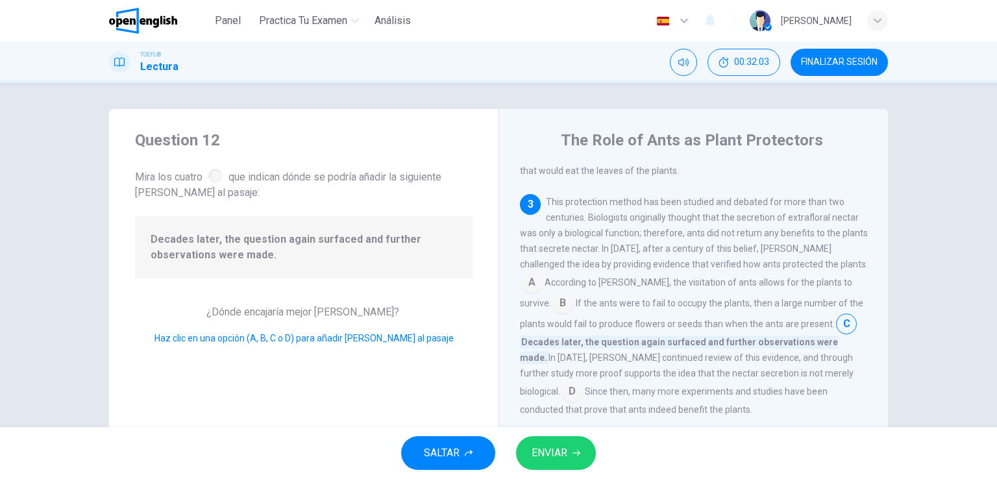
click at [546, 453] on span "ENVIAR" at bounding box center [550, 453] width 36 height 18
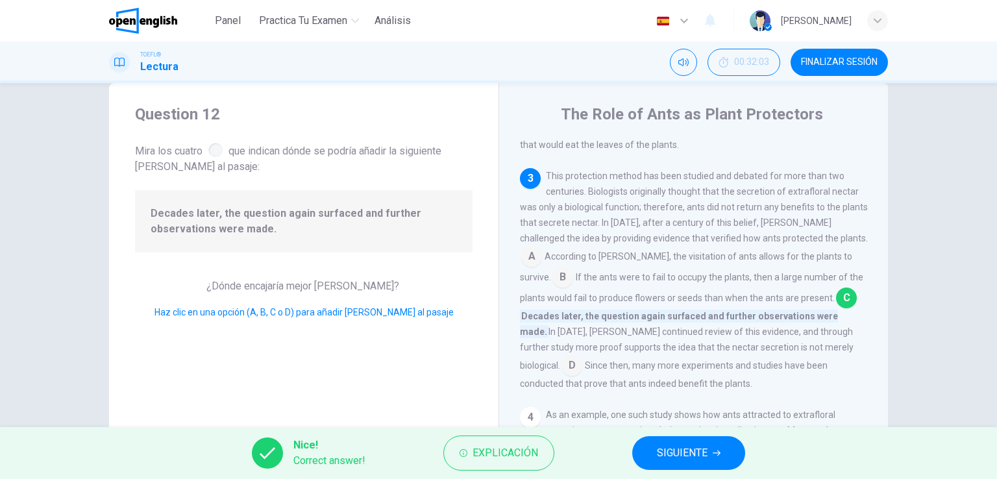
scroll to position [130, 0]
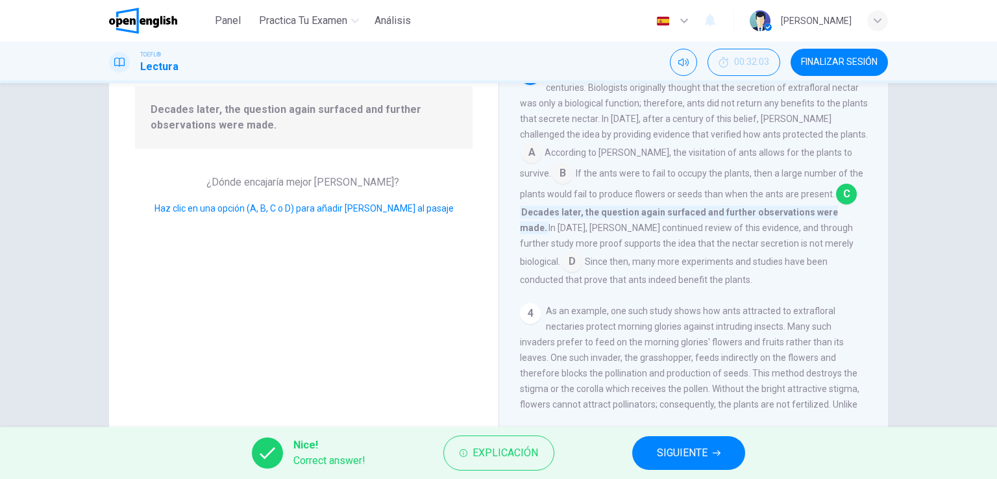
click at [634, 469] on div "Nice! Correct answer! Explicación SIGUIENTE" at bounding box center [498, 453] width 997 height 52
click at [669, 454] on span "SIGUIENTE" at bounding box center [682, 453] width 51 height 18
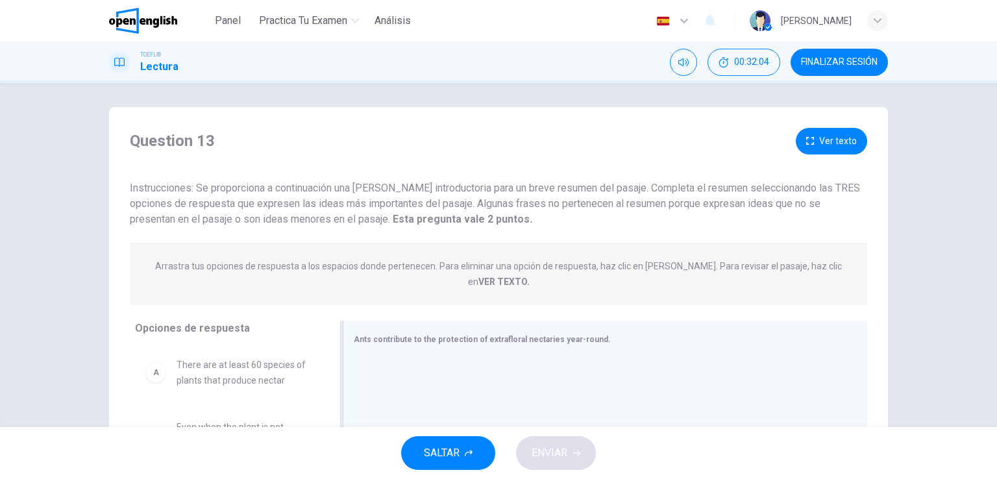
scroll to position [0, 0]
click at [827, 148] on button "Ver texto" at bounding box center [831, 143] width 71 height 27
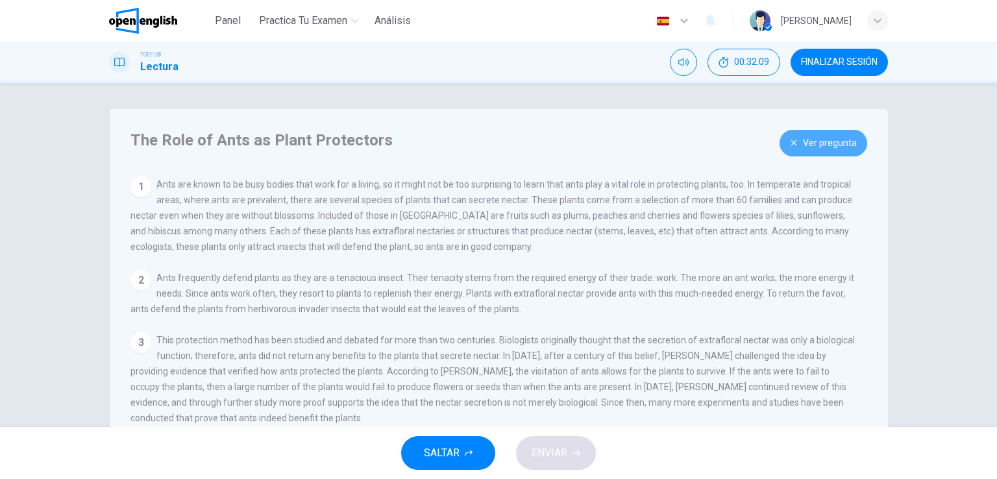
click at [828, 148] on button "Ver pregunta" at bounding box center [824, 143] width 88 height 27
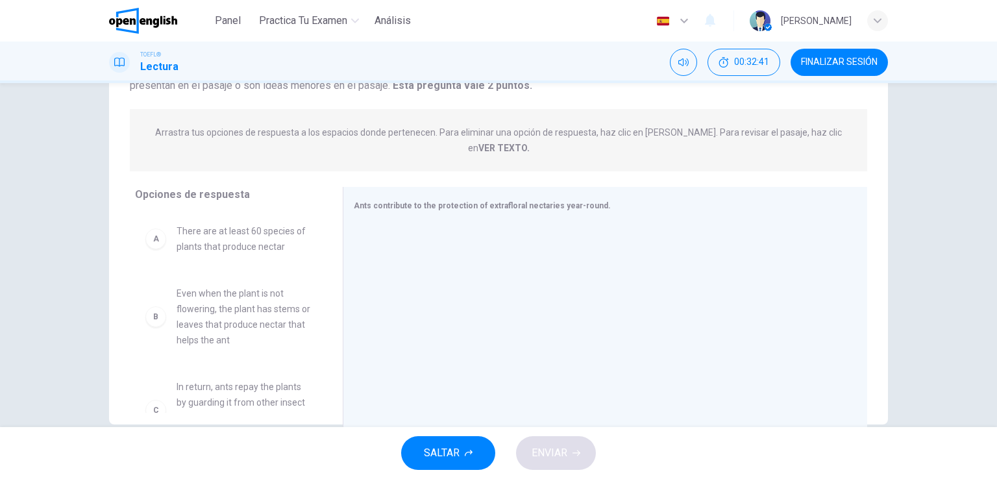
scroll to position [159, 0]
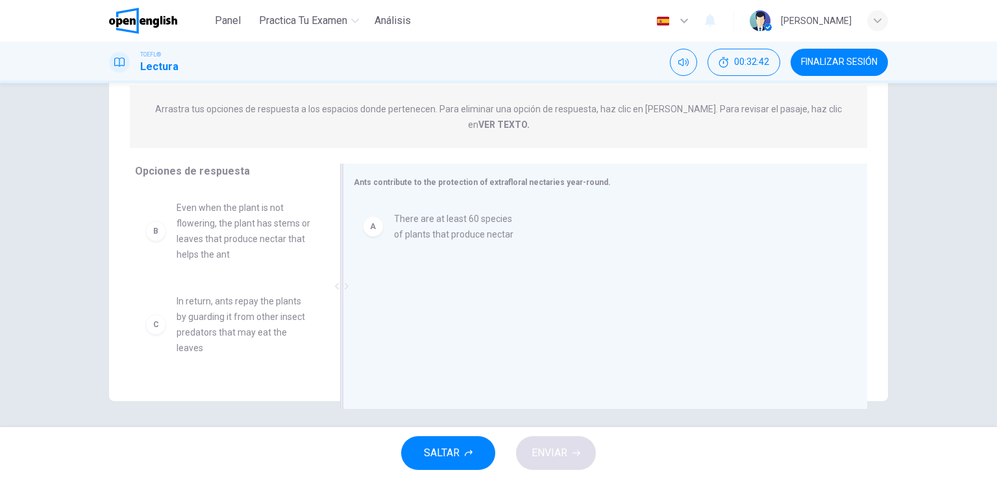
drag, startPoint x: 270, startPoint y: 208, endPoint x: 488, endPoint y: 236, distance: 219.8
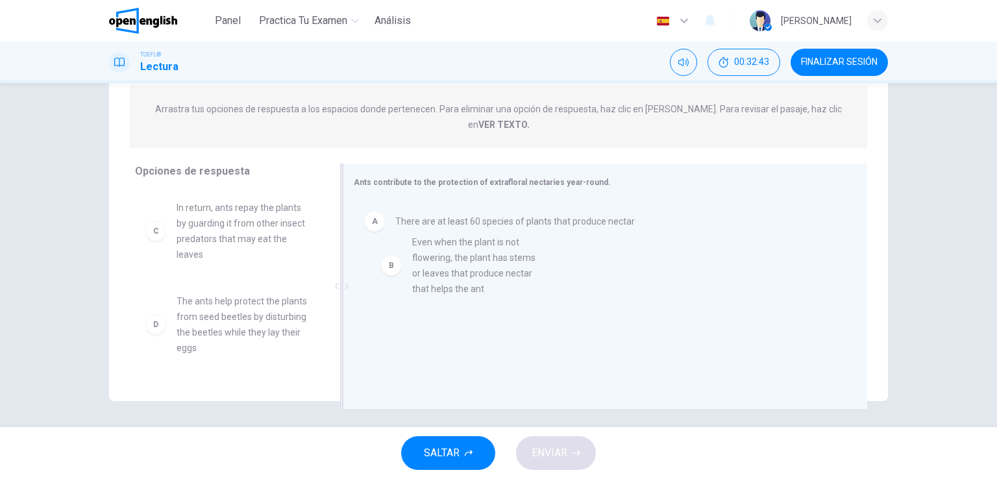
drag, startPoint x: 309, startPoint y: 239, endPoint x: 478, endPoint y: 273, distance: 172.1
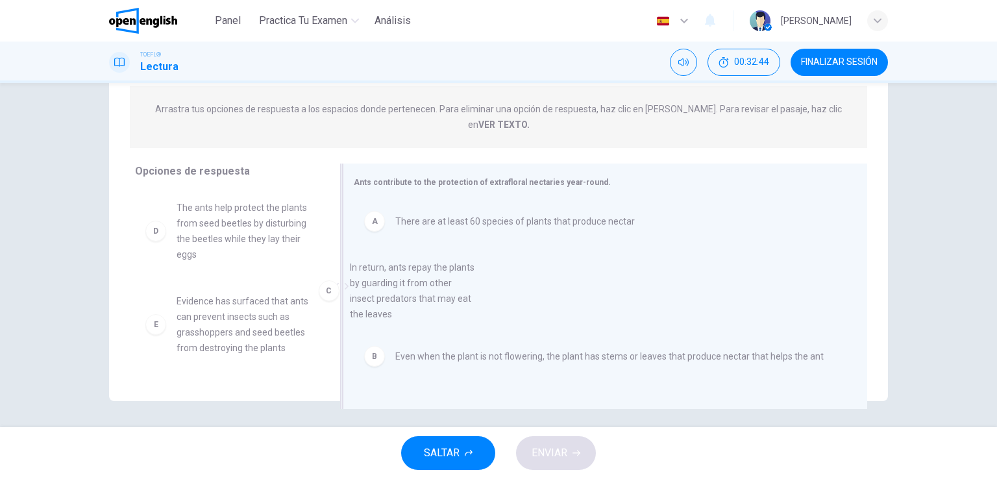
drag, startPoint x: 273, startPoint y: 234, endPoint x: 514, endPoint y: 338, distance: 263.1
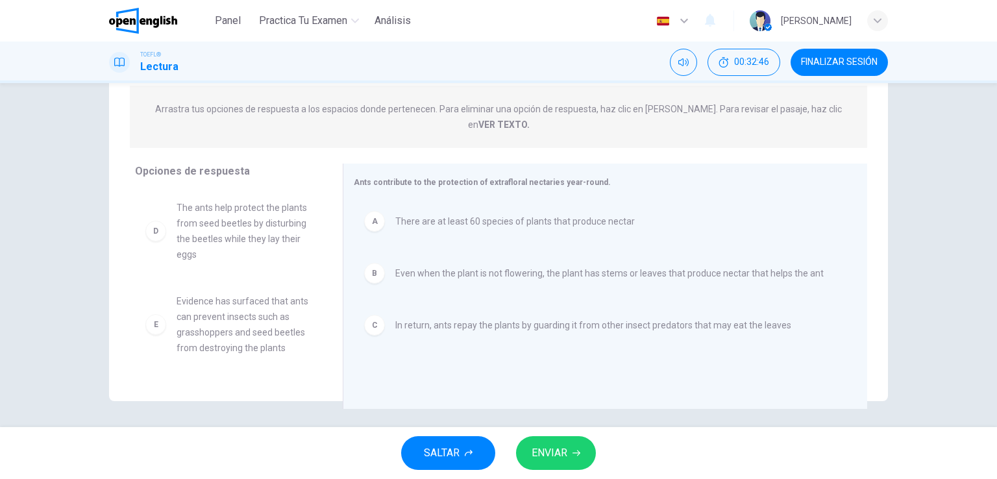
drag, startPoint x: 449, startPoint y: 311, endPoint x: 282, endPoint y: 310, distance: 166.8
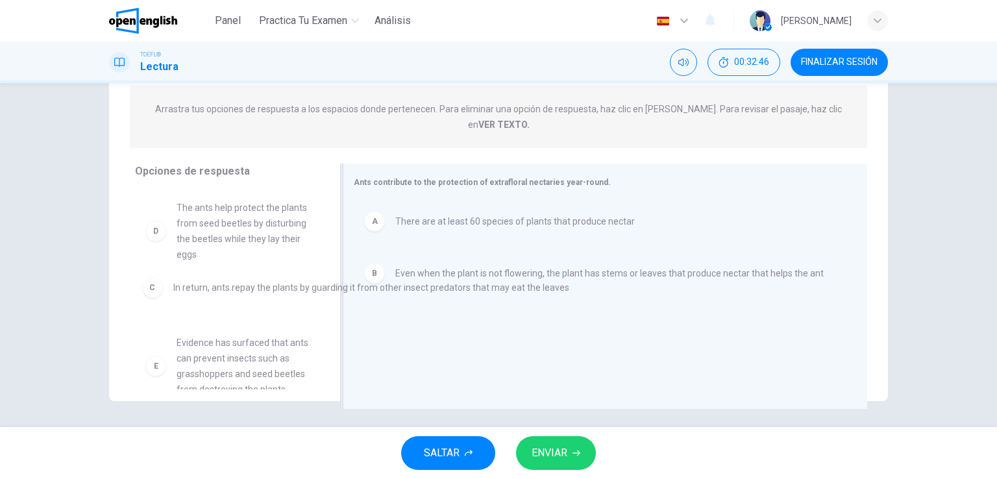
drag, startPoint x: 439, startPoint y: 268, endPoint x: 350, endPoint y: 268, distance: 88.9
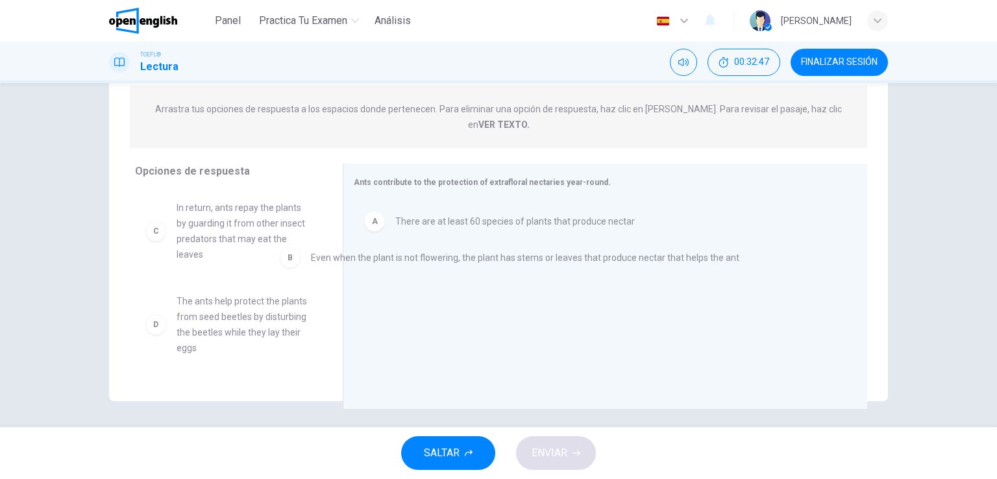
drag, startPoint x: 413, startPoint y: 256, endPoint x: 196, endPoint y: 258, distance: 216.8
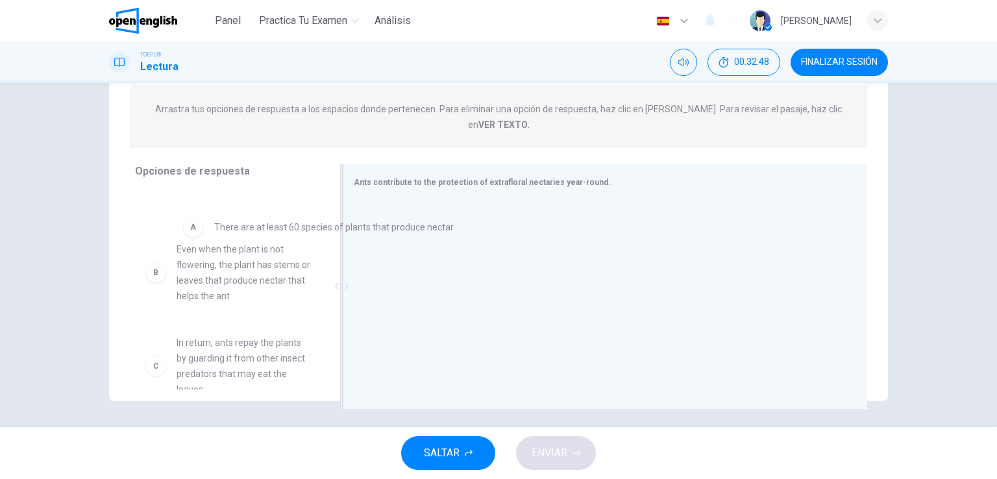
drag, startPoint x: 428, startPoint y: 208, endPoint x: 193, endPoint y: 240, distance: 237.7
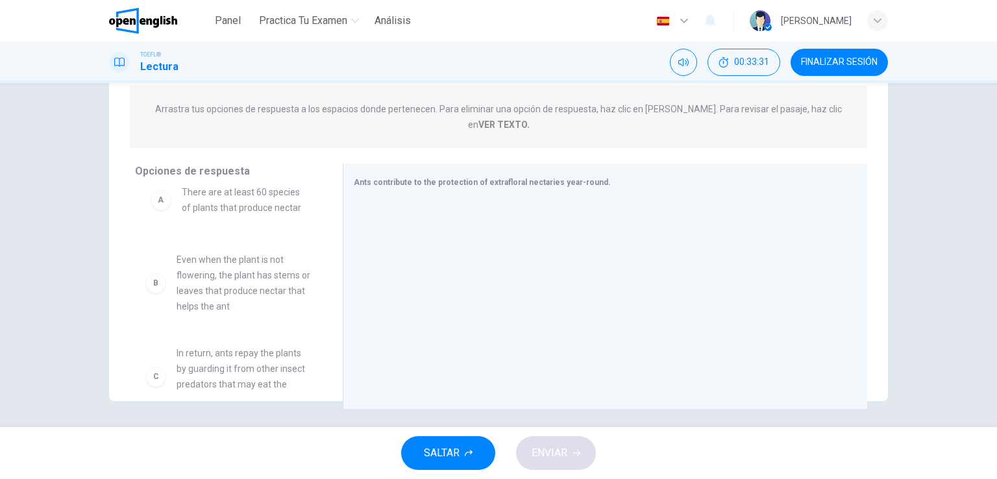
drag, startPoint x: 233, startPoint y: 211, endPoint x: 244, endPoint y: 212, distance: 11.1
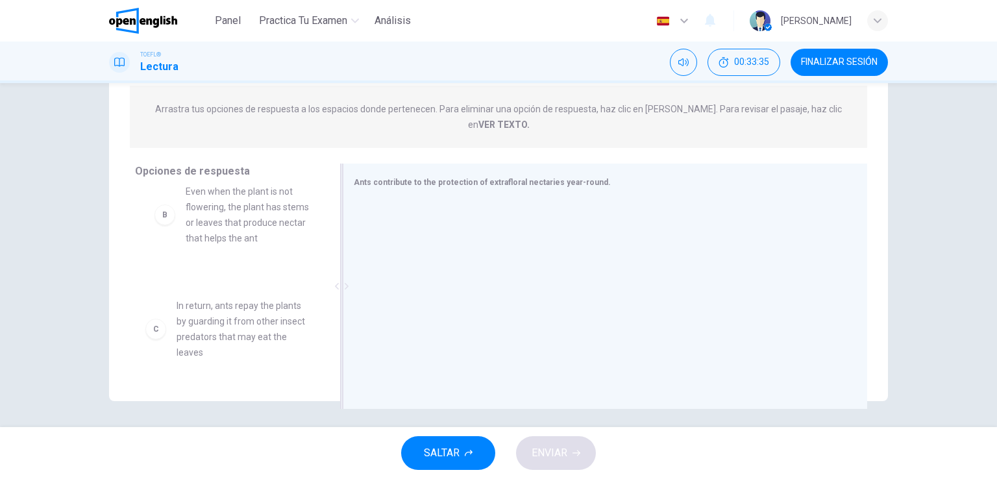
scroll to position [44, 0]
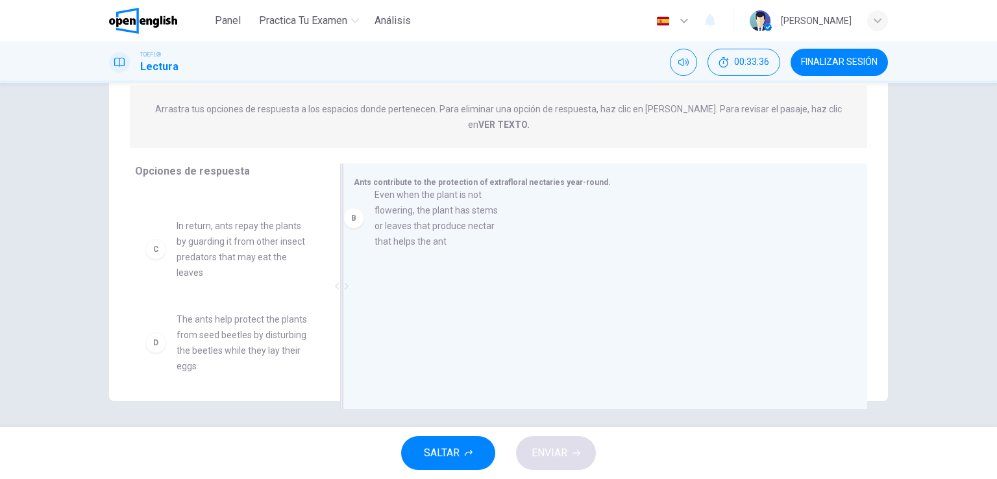
drag, startPoint x: 246, startPoint y: 217, endPoint x: 450, endPoint y: 223, distance: 204.6
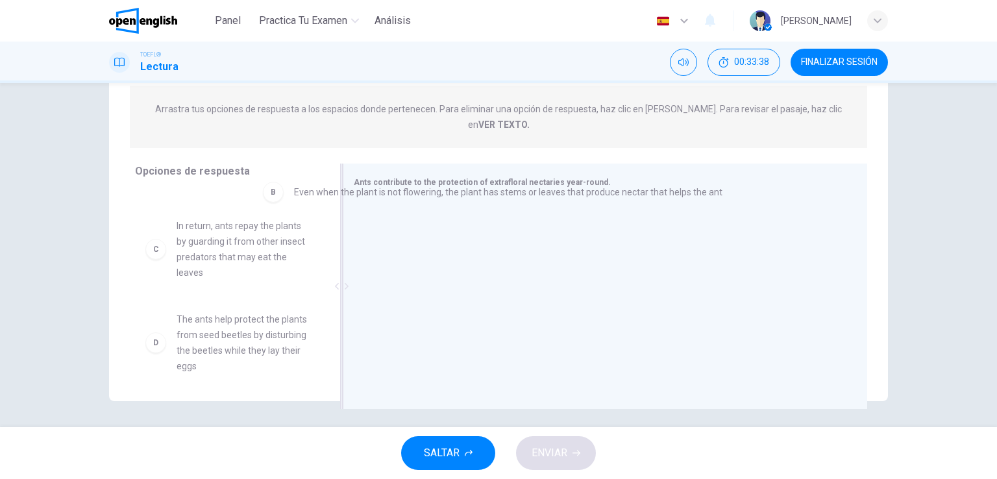
scroll to position [0, 0]
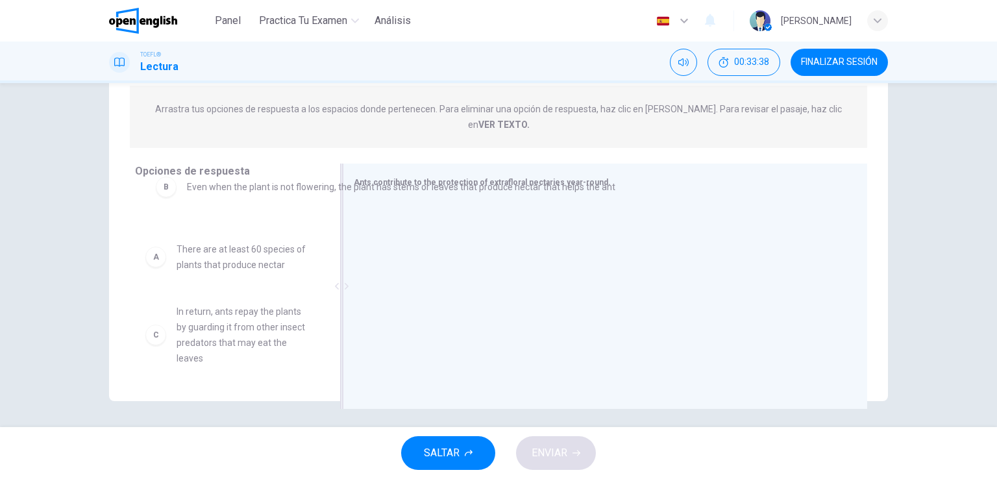
drag, startPoint x: 454, startPoint y: 208, endPoint x: 229, endPoint y: 191, distance: 225.3
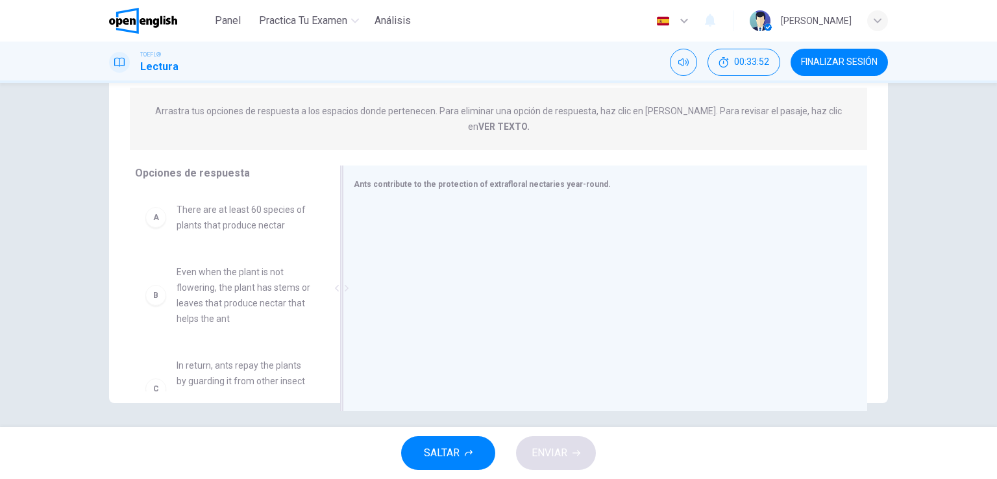
scroll to position [159, 0]
click at [212, 283] on span "Even when the plant is not flowering, the plant has stems or leaves that produc…" at bounding box center [244, 293] width 135 height 62
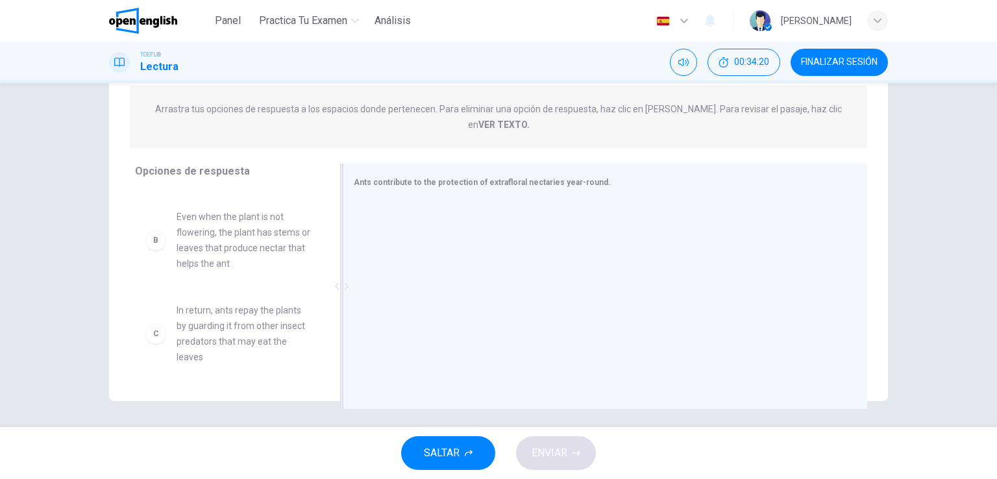
scroll to position [52, 0]
drag, startPoint x: 422, startPoint y: 224, endPoint x: 465, endPoint y: 227, distance: 43.6
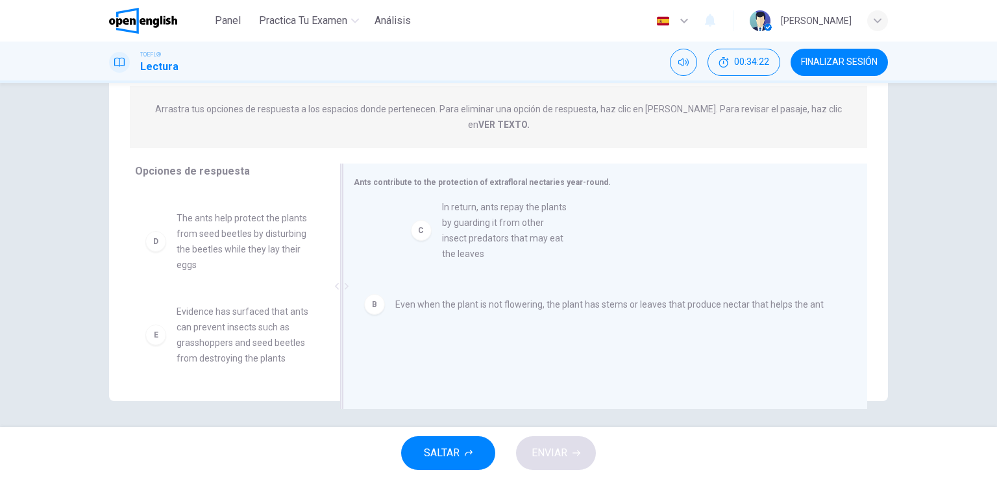
drag, startPoint x: 512, startPoint y: 243, endPoint x: 547, endPoint y: 245, distance: 35.1
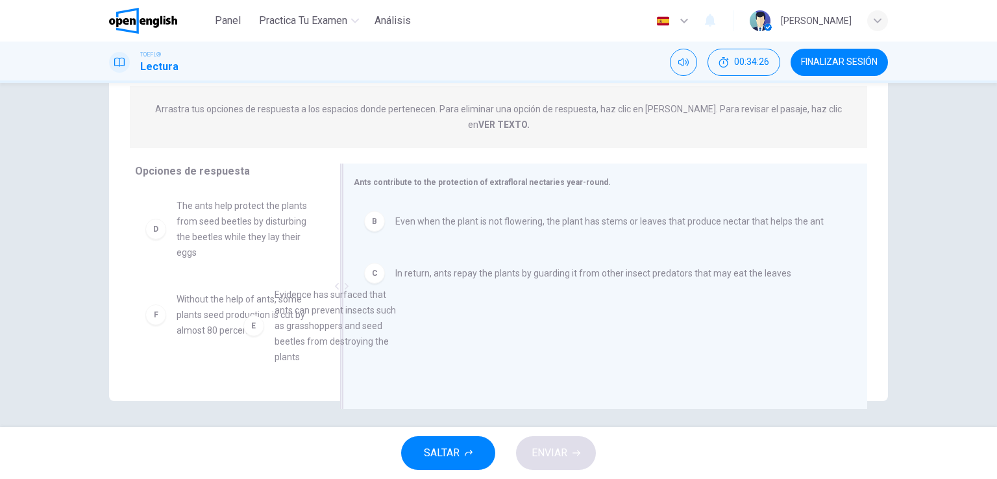
scroll to position [7, 0]
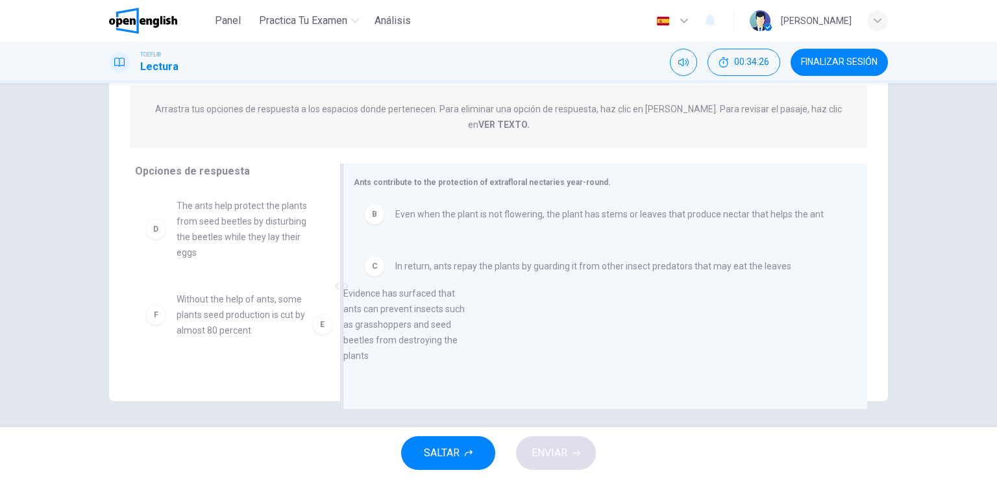
drag, startPoint x: 339, startPoint y: 332, endPoint x: 441, endPoint y: 330, distance: 102.6
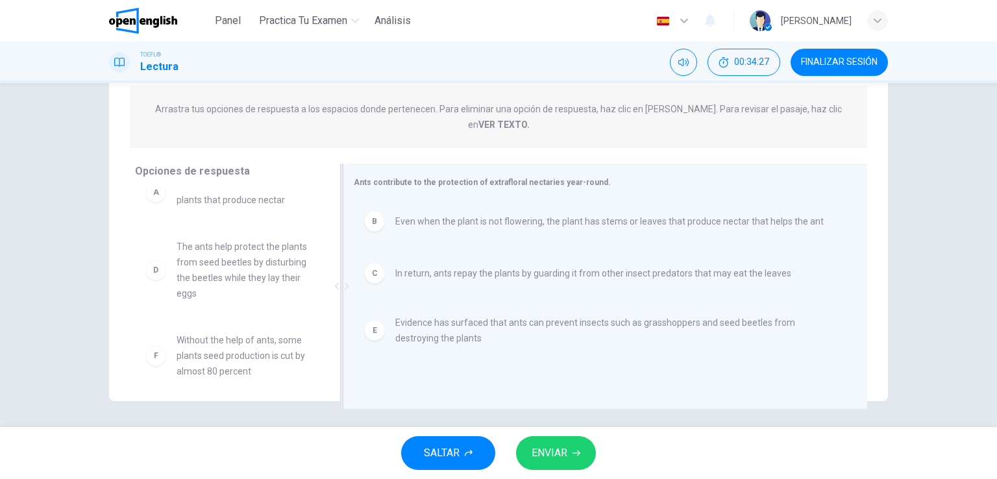
scroll to position [23, 0]
click at [564, 454] on span "ENVIAR" at bounding box center [550, 453] width 36 height 18
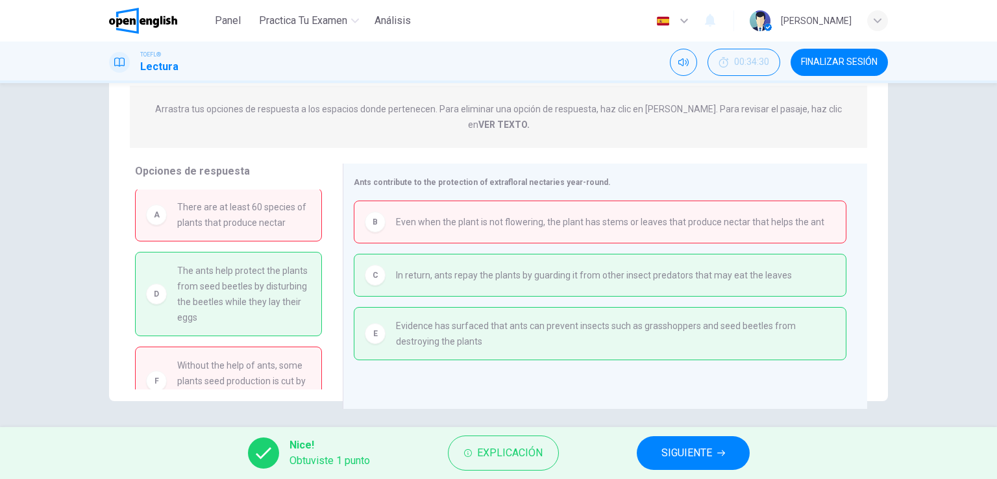
scroll to position [0, 0]
drag, startPoint x: 275, startPoint y: 288, endPoint x: 413, endPoint y: 228, distance: 150.3
click at [413, 228] on div "Opciones de respuesta A There are at least 60 species of plants that produce ne…" at bounding box center [498, 290] width 779 height 252
click at [693, 445] on span "SIGUIENTE" at bounding box center [686, 453] width 51 height 18
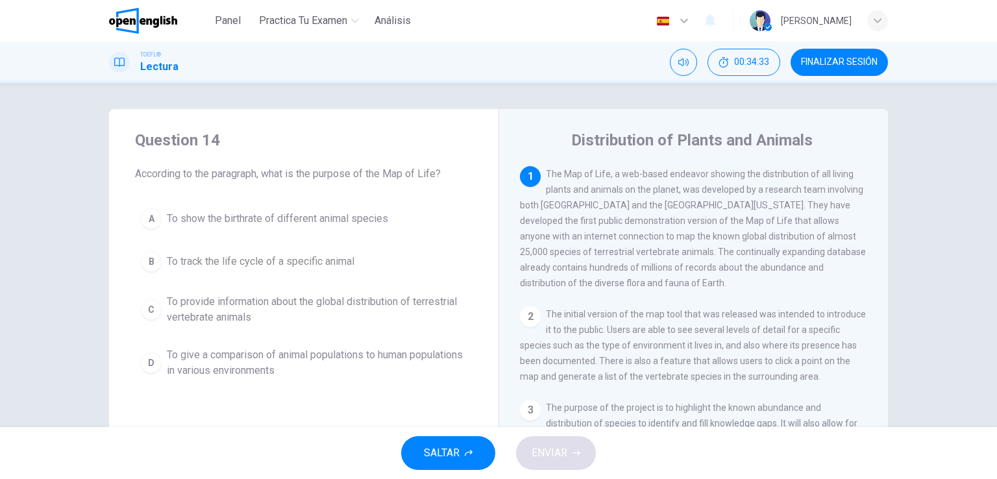
click at [839, 64] on span "FINALIZAR SESIÓN" at bounding box center [839, 62] width 77 height 10
